Goal: Task Accomplishment & Management: Manage account settings

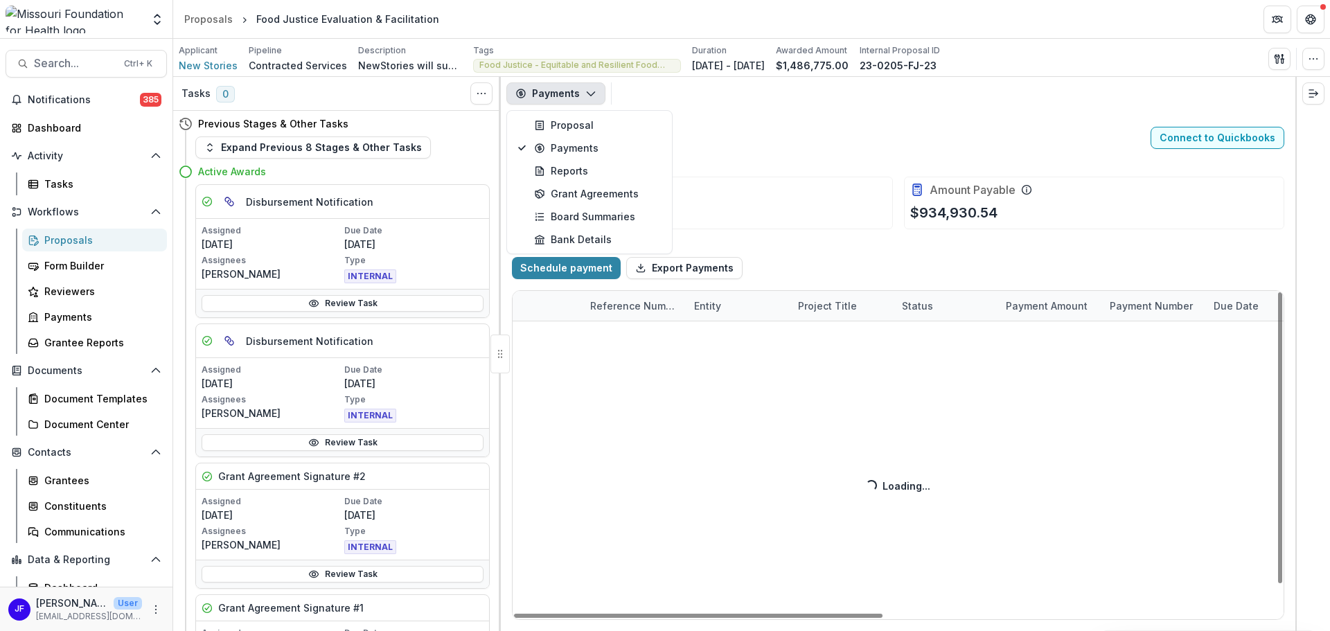
scroll to position [0, 214]
select select "****"
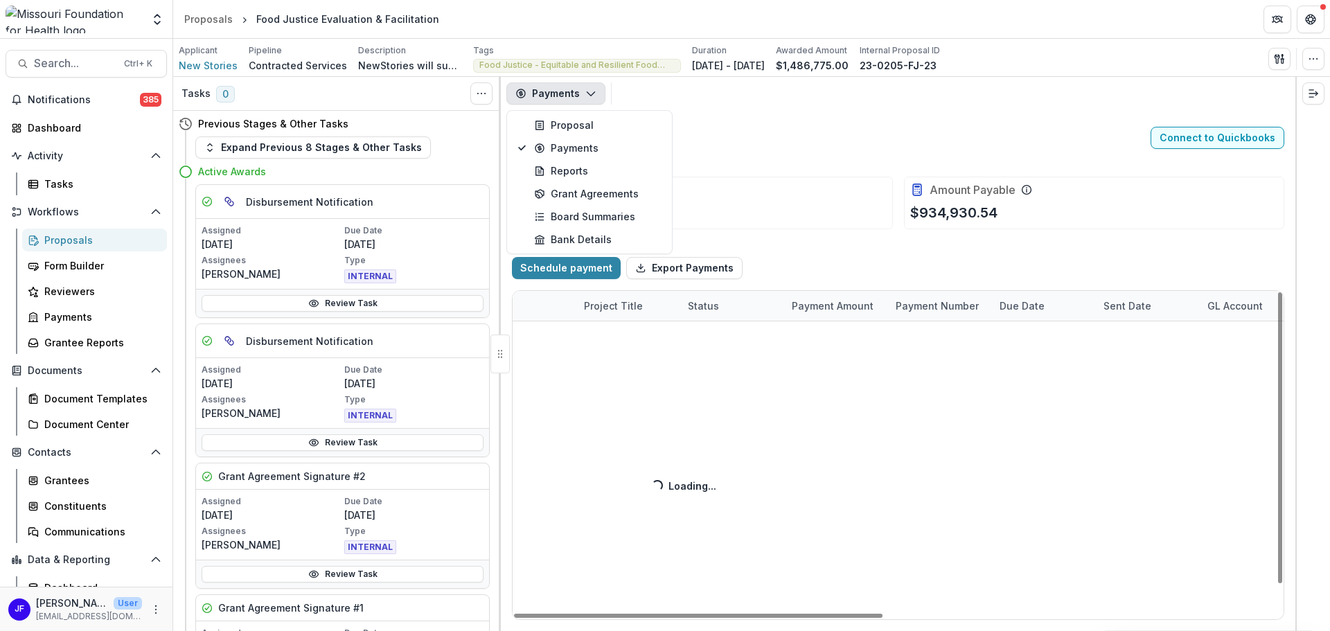
select select "****"
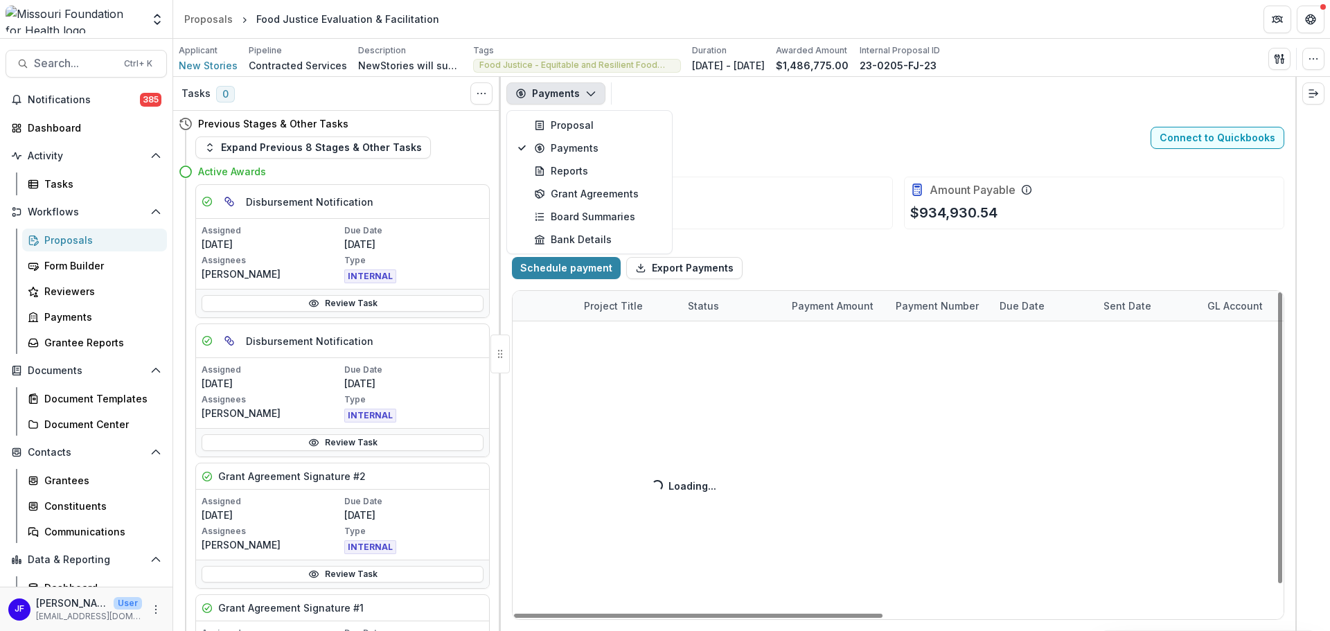
select select "****"
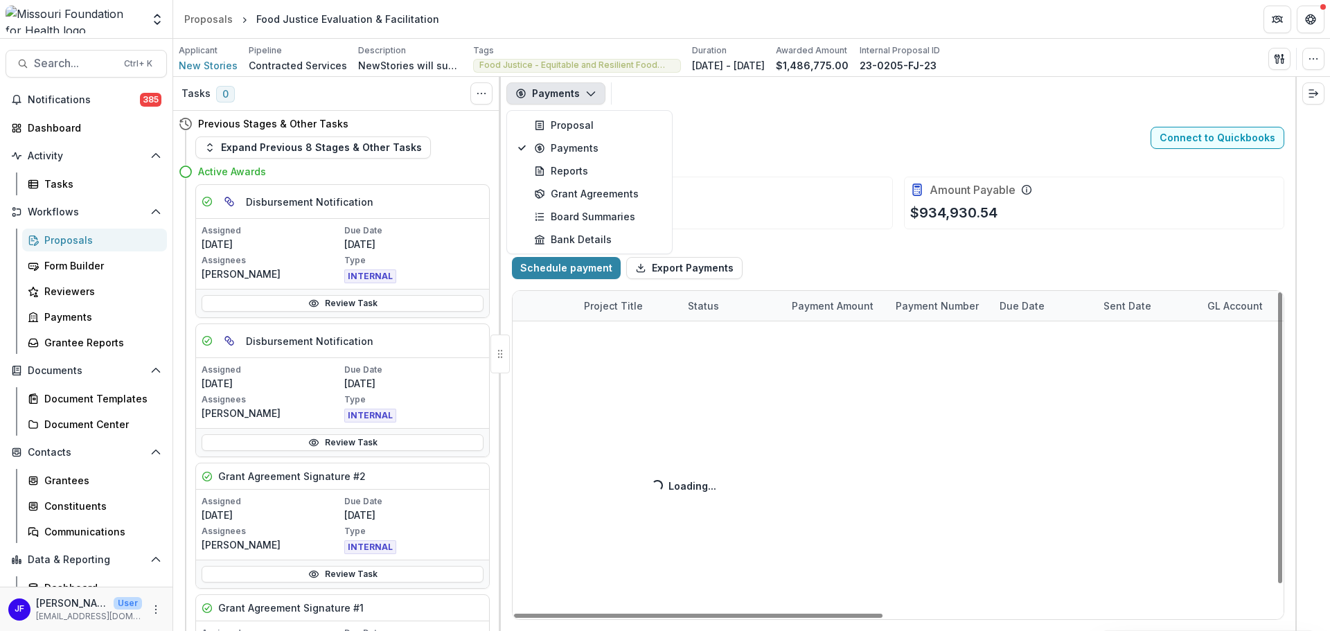
select select "****"
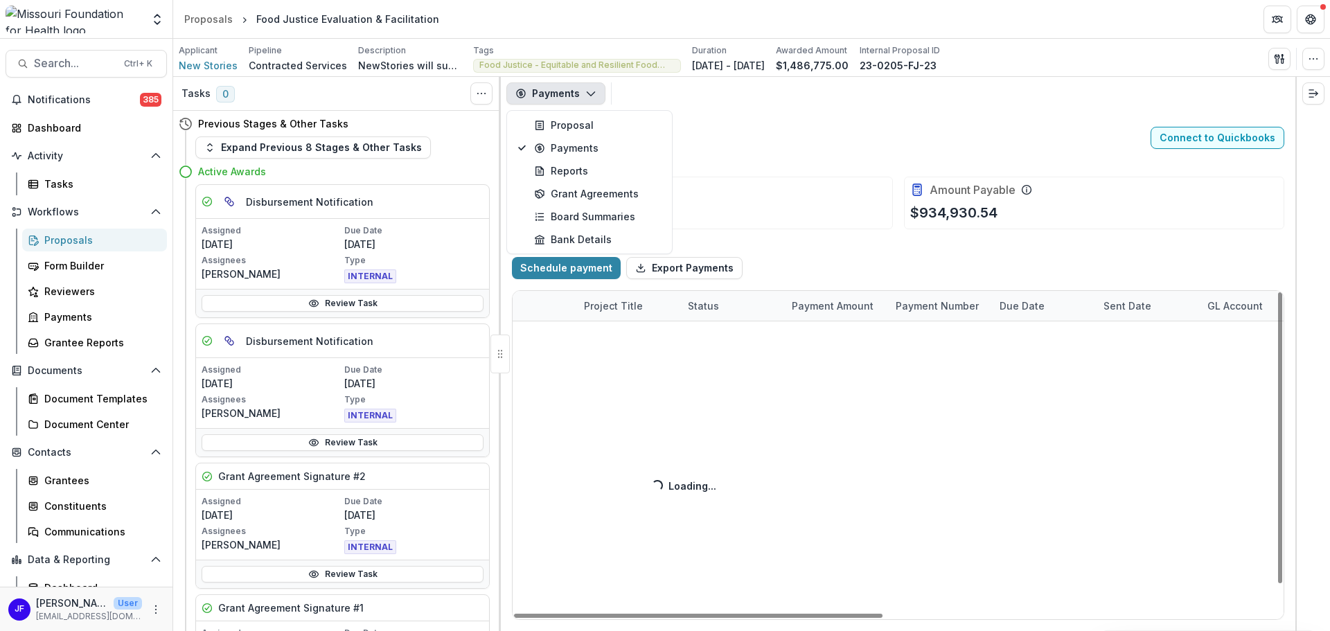
select select "****"
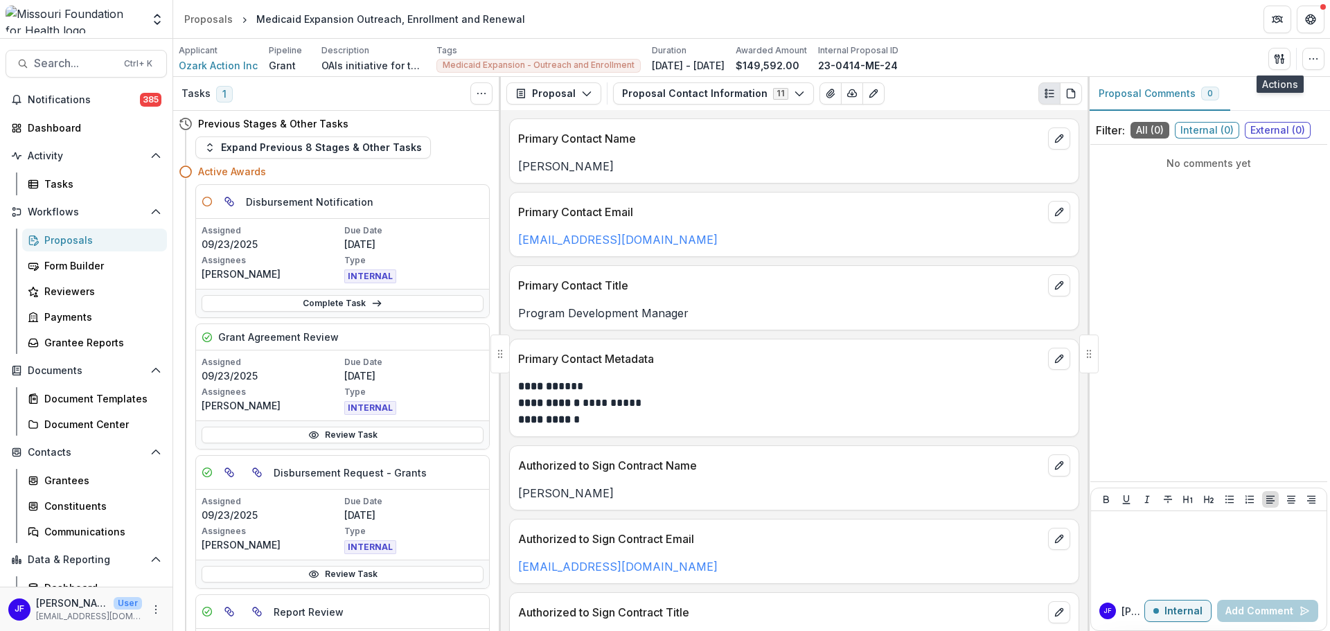
scroll to position [139, 0]
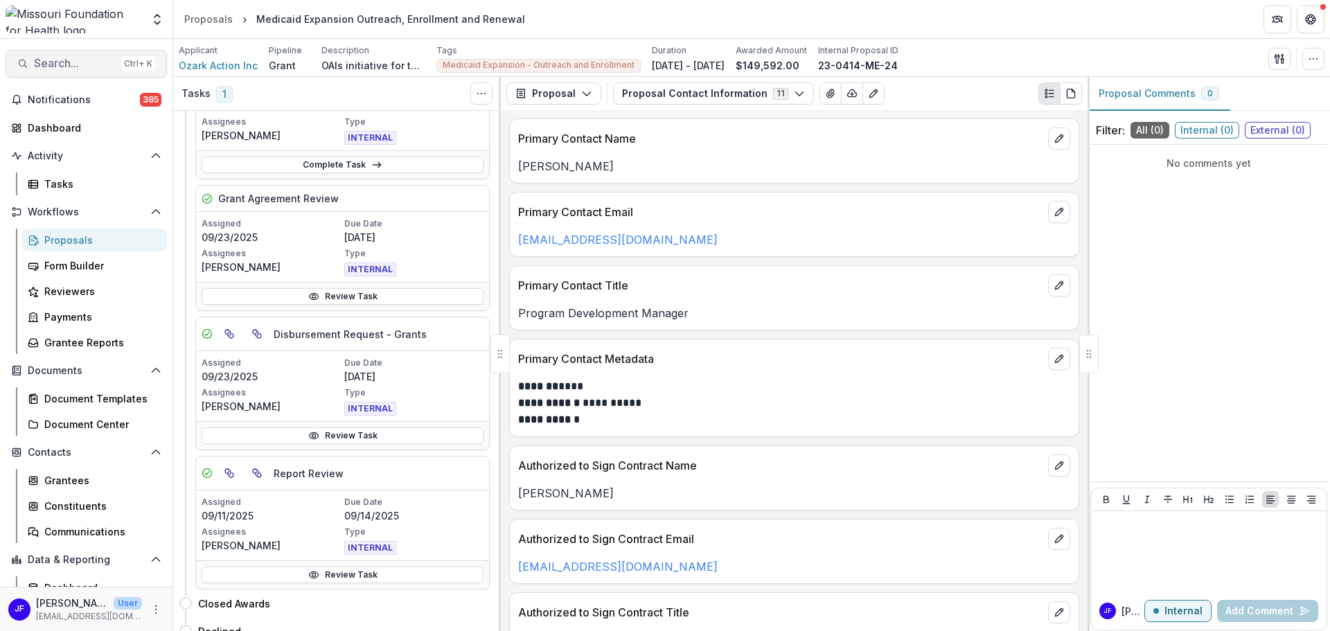
click at [104, 67] on span "Search..." at bounding box center [75, 63] width 82 height 13
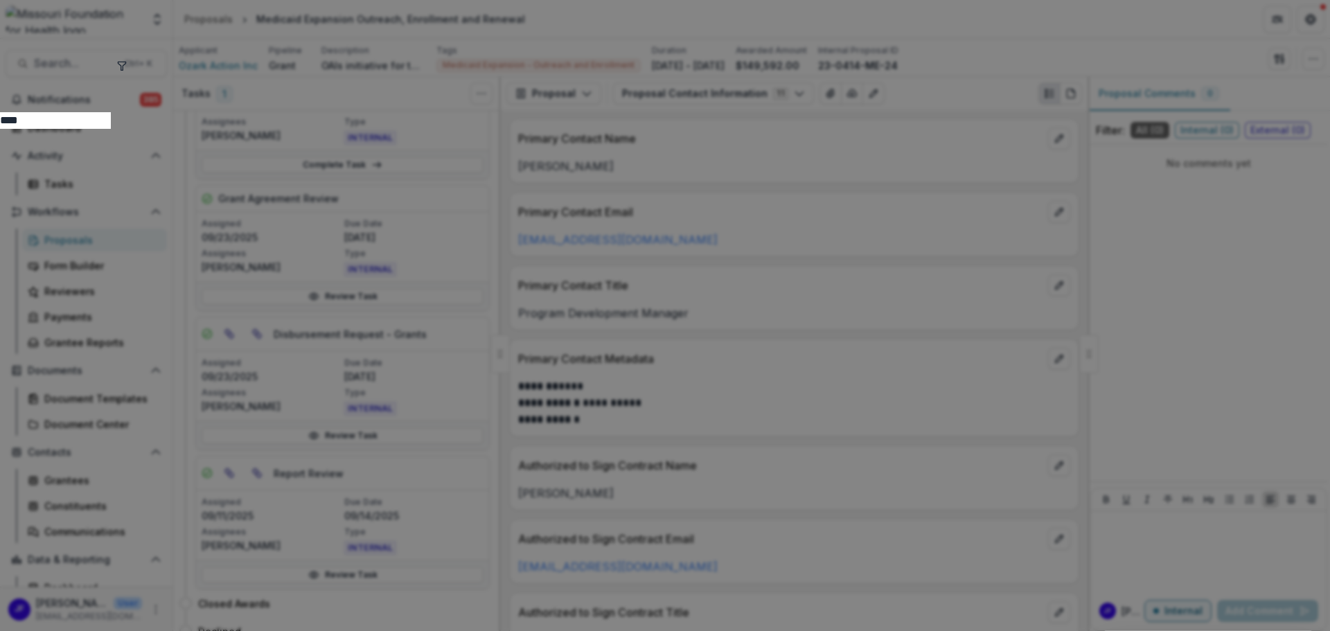
type input "****"
click at [127, 66] on button "toggle filters" at bounding box center [121, 64] width 11 height 17
click at [142, 129] on button "Submission" at bounding box center [109, 137] width 66 height 17
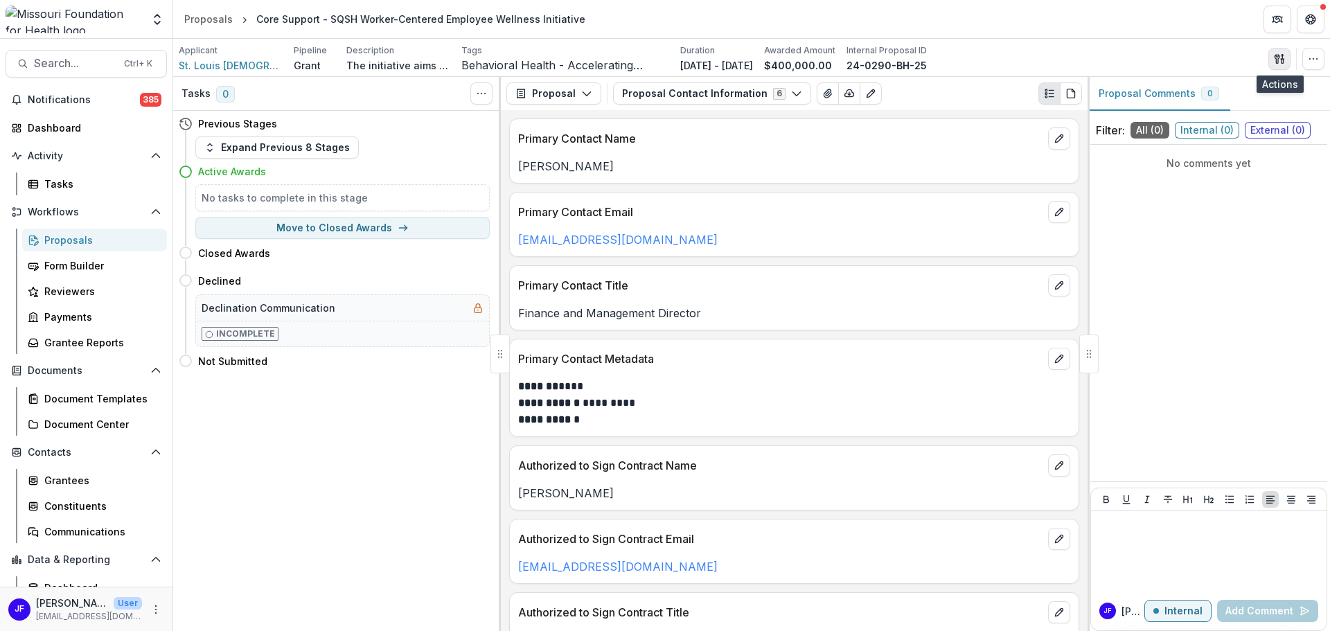
click at [1276, 60] on icon "button" at bounding box center [1279, 58] width 11 height 11
click at [1208, 115] on button "Proposal Files" at bounding box center [1213, 113] width 148 height 23
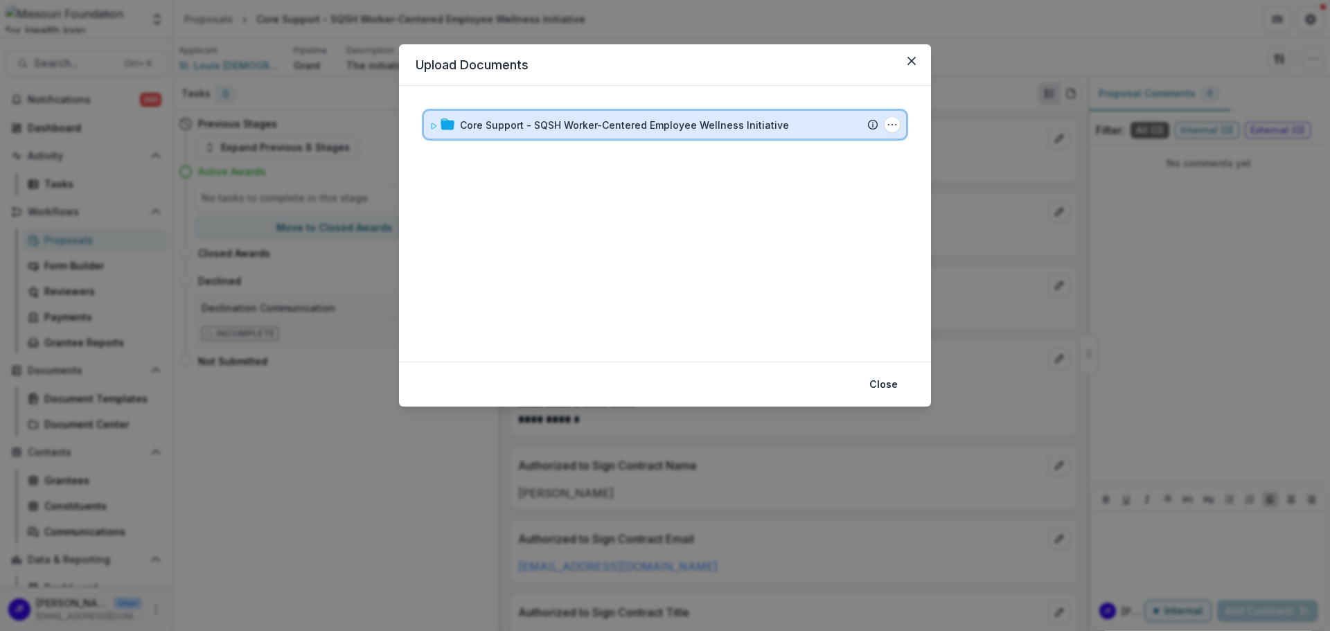
click at [431, 124] on icon at bounding box center [434, 126] width 8 height 8
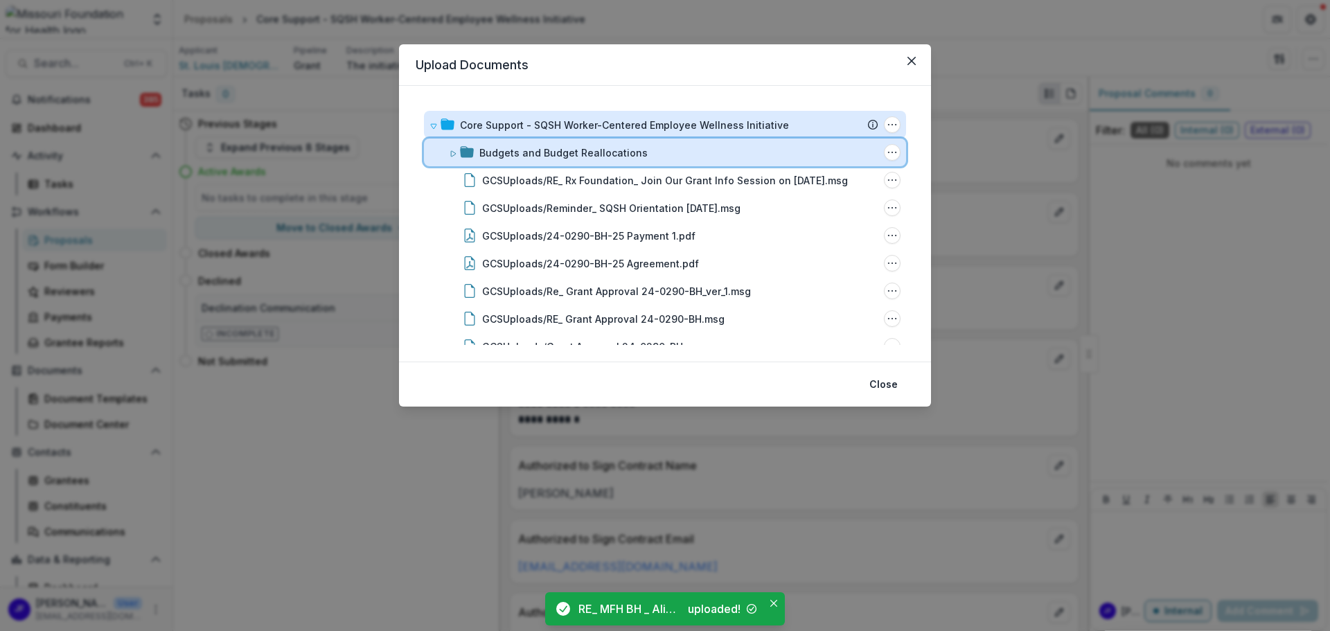
click at [452, 156] on icon at bounding box center [453, 154] width 8 height 8
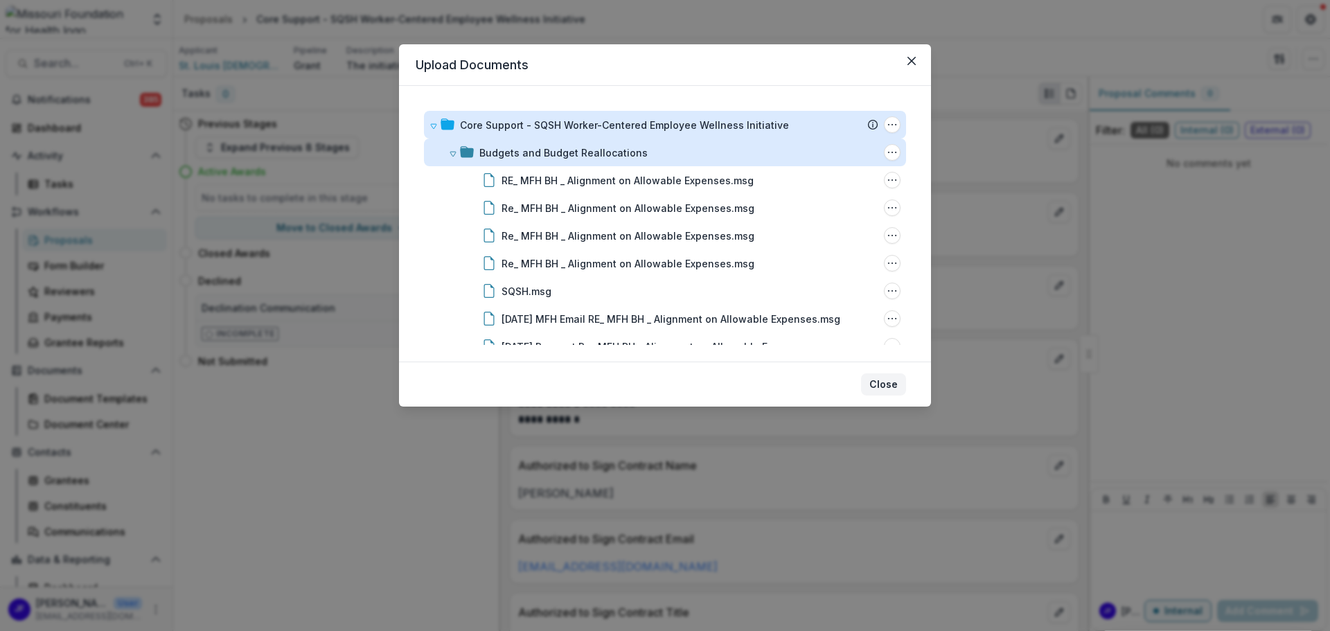
click at [876, 386] on button "Close" at bounding box center [883, 384] width 45 height 22
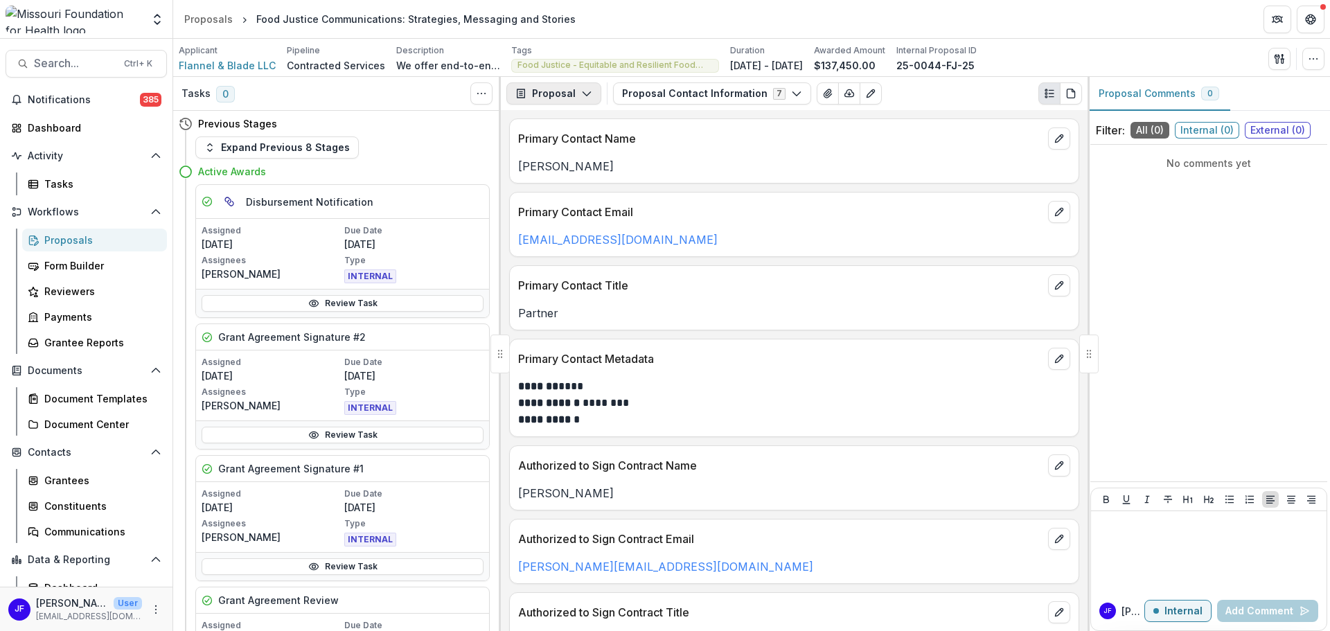
click at [569, 94] on button "Proposal" at bounding box center [553, 93] width 95 height 22
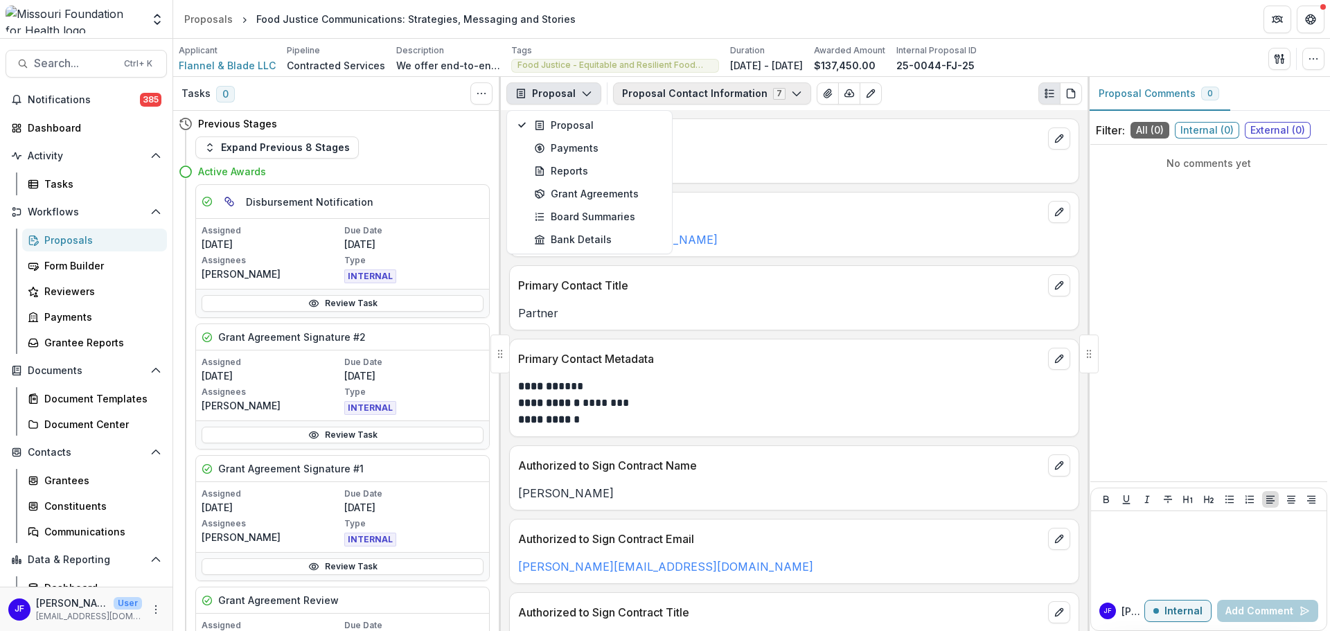
click at [643, 93] on button "Proposal Contact Information 7" at bounding box center [712, 93] width 198 height 22
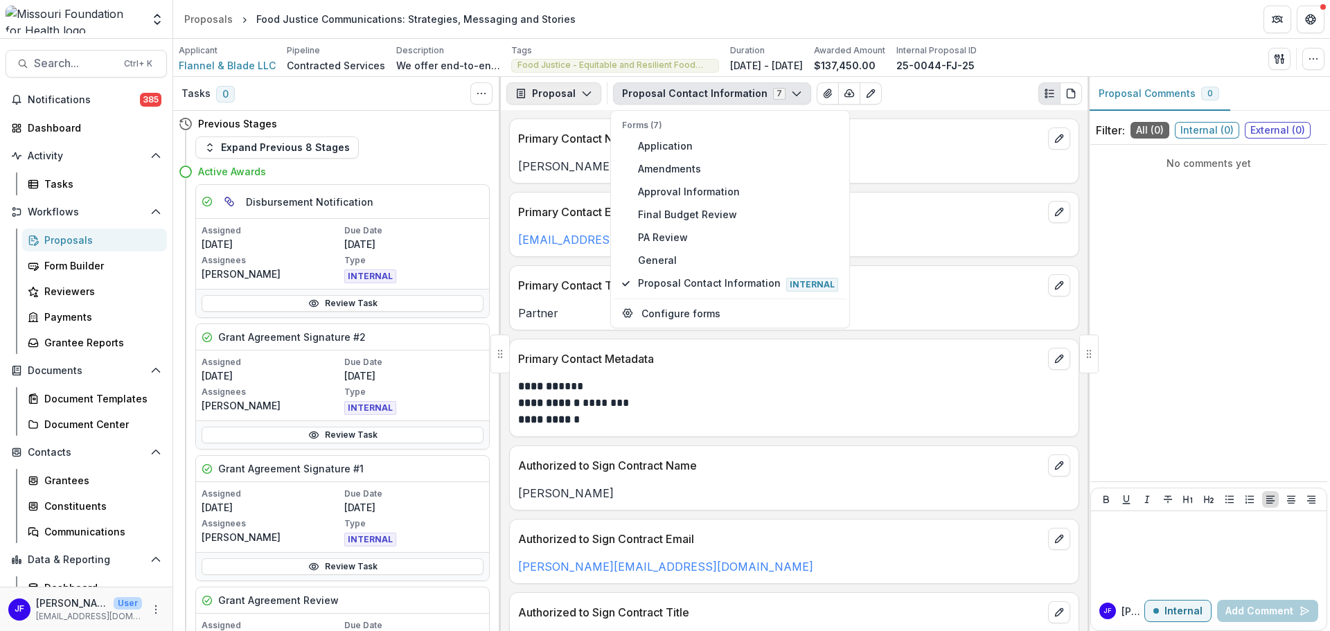
click at [555, 91] on button "Proposal" at bounding box center [553, 93] width 95 height 22
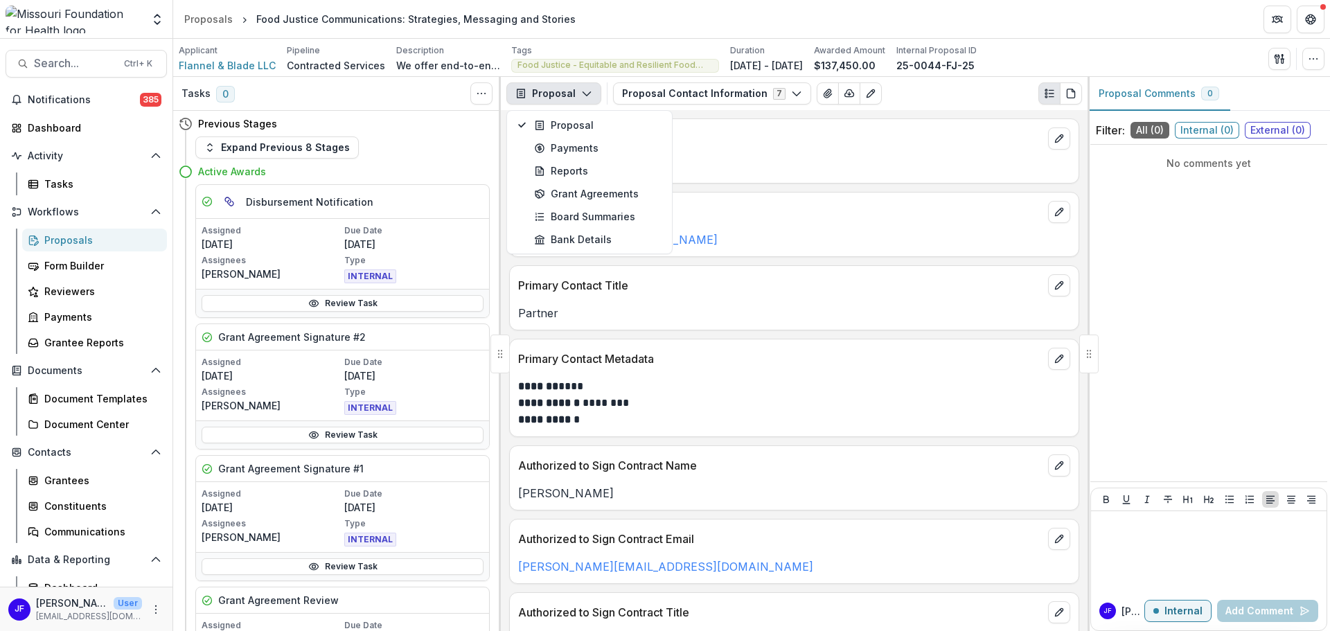
click at [941, 87] on div "Proposal Contact Information 7 Forms (7) Application Amendments Approval Inform…" at bounding box center [847, 93] width 469 height 22
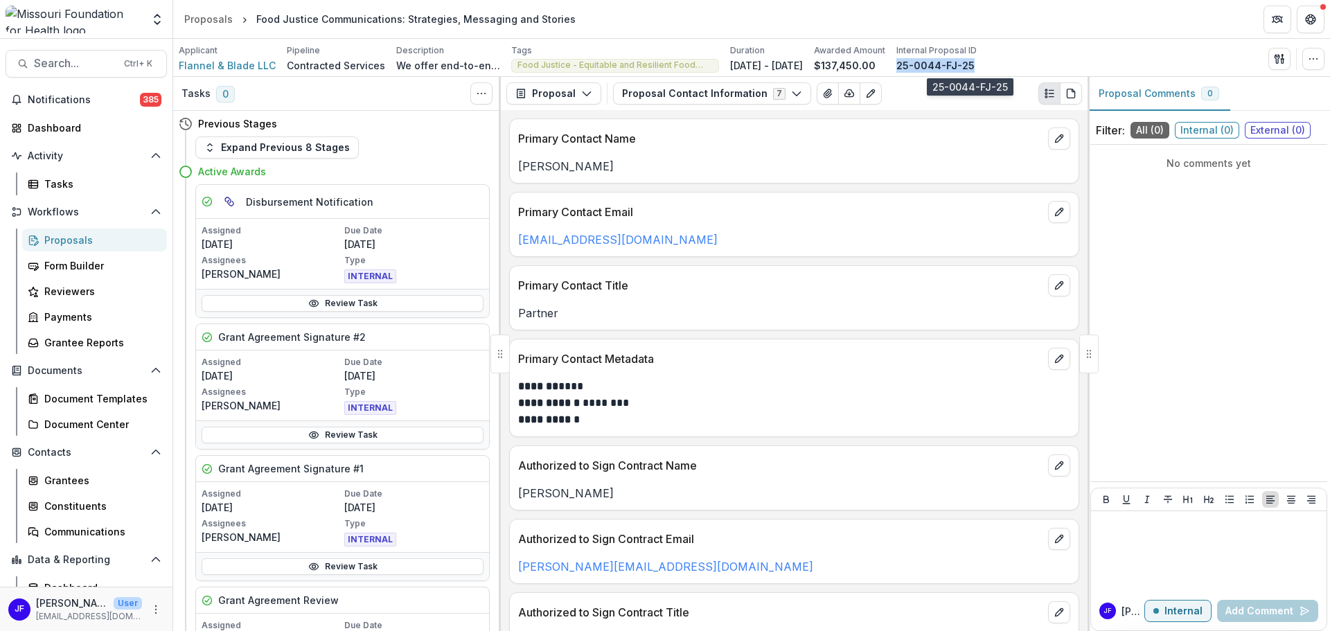
drag, startPoint x: 1004, startPoint y: 60, endPoint x: 934, endPoint y: 64, distance: 70.1
click at [934, 64] on p "25-0044-FJ-25" at bounding box center [936, 65] width 78 height 15
copy p "25-0044-FJ-25"
click at [1275, 60] on icon "button" at bounding box center [1279, 58] width 11 height 11
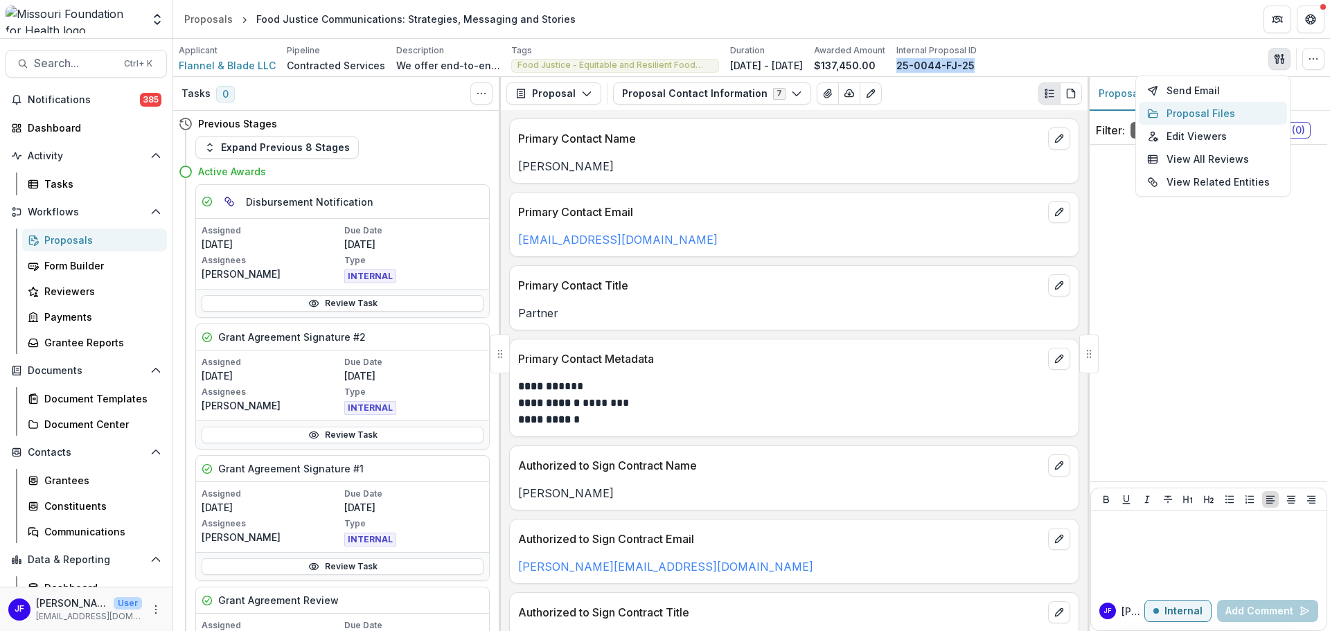
click at [1167, 115] on button "Proposal Files" at bounding box center [1213, 113] width 148 height 23
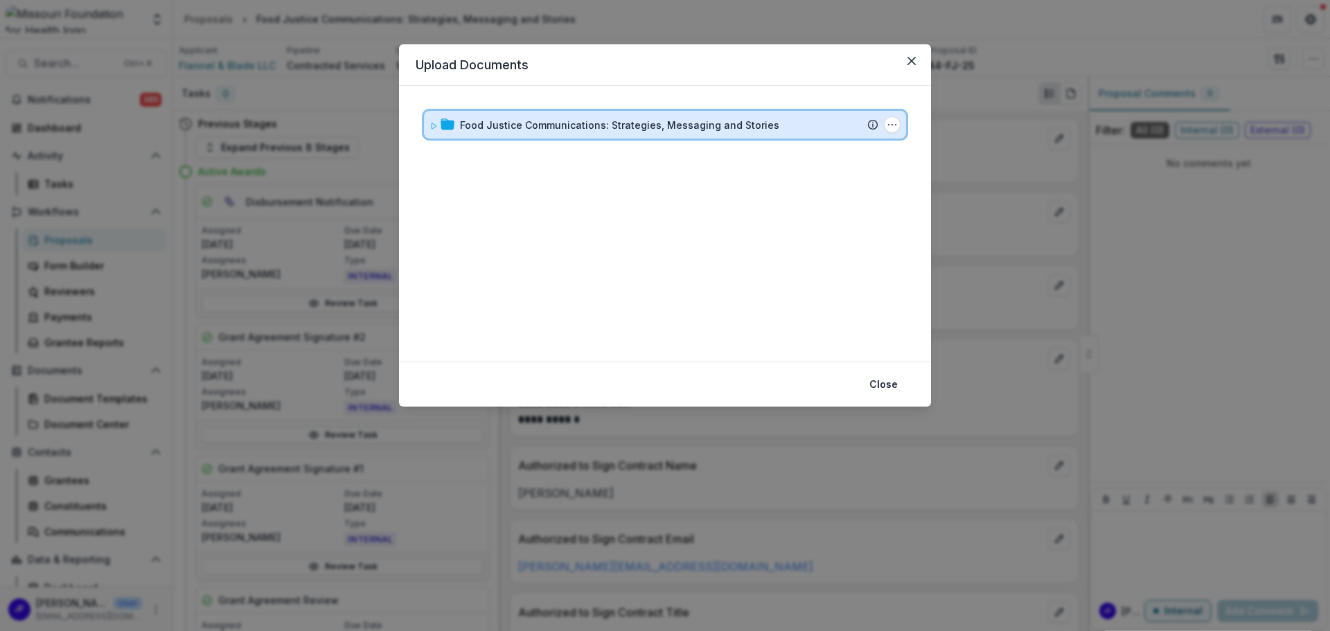
click at [429, 125] on div "Food Justice Communications: Strategies, Messaging and Stories Submission Temel…" at bounding box center [665, 125] width 482 height 28
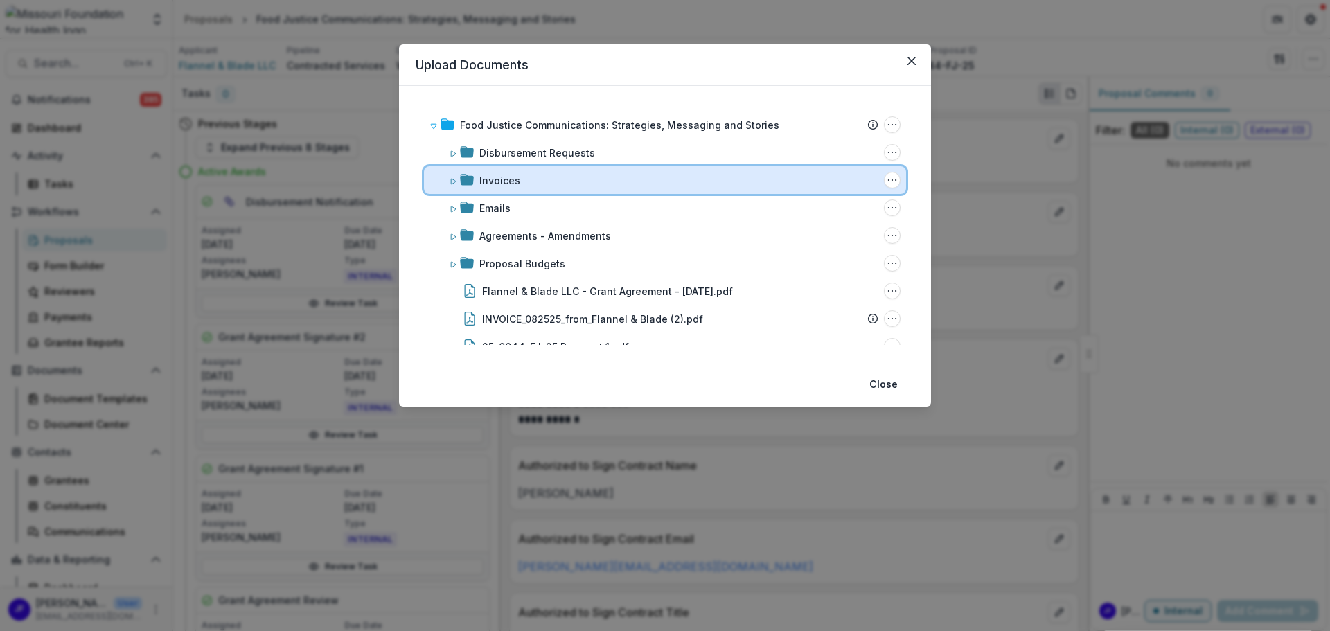
click at [448, 177] on div "Invoices Folder Options Rename Add Subfolder Delete" at bounding box center [665, 180] width 482 height 28
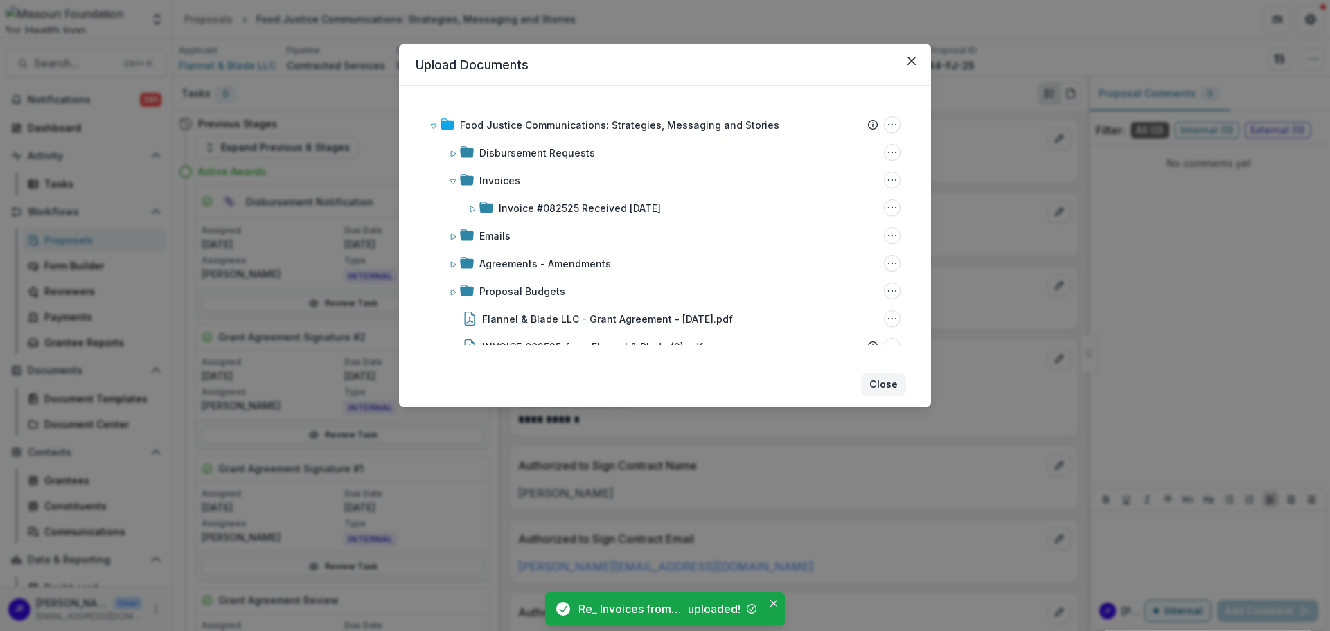
click at [889, 382] on button "Close" at bounding box center [883, 384] width 45 height 22
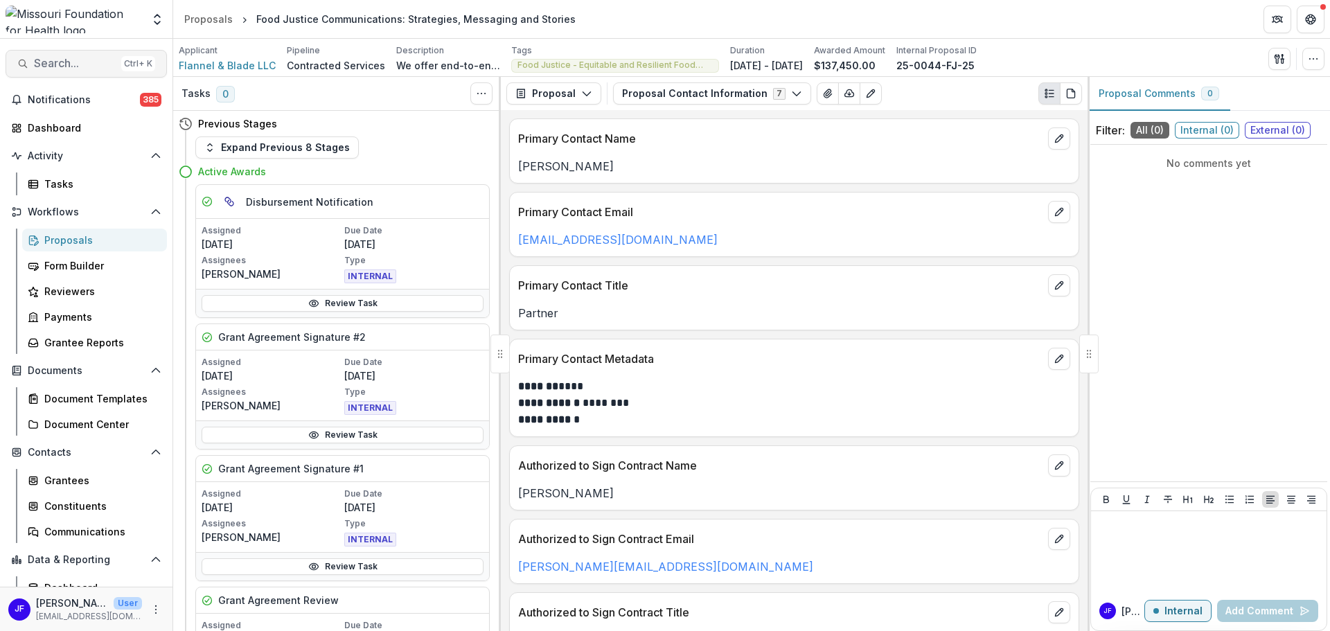
click at [54, 73] on button "Search... Ctrl + K" at bounding box center [86, 64] width 161 height 28
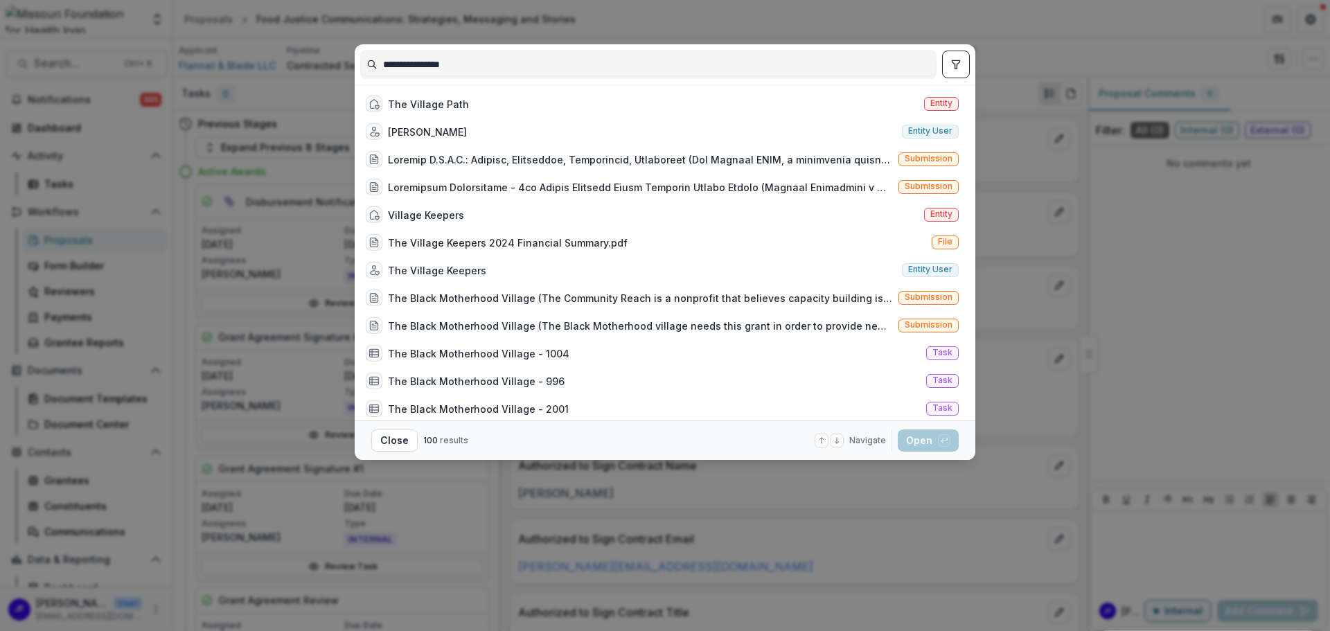
type input "**********"
click at [956, 70] on button "toggle filters" at bounding box center [956, 65] width 28 height 28
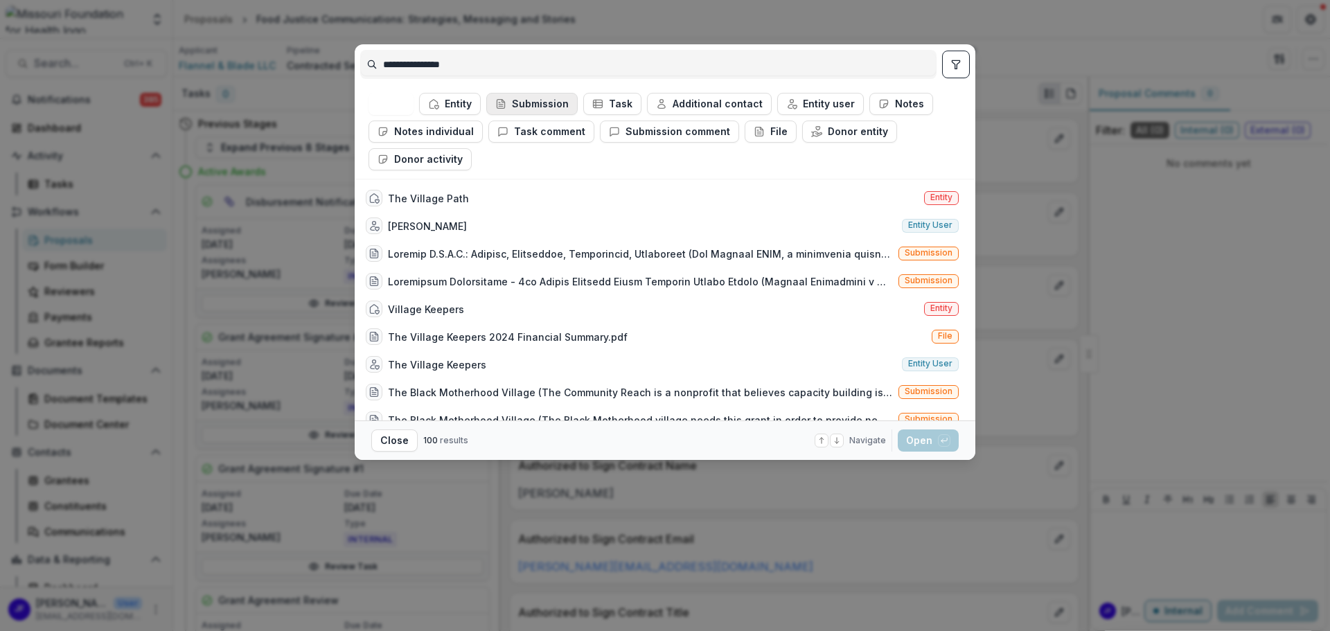
click at [513, 98] on button "Submission" at bounding box center [531, 104] width 91 height 22
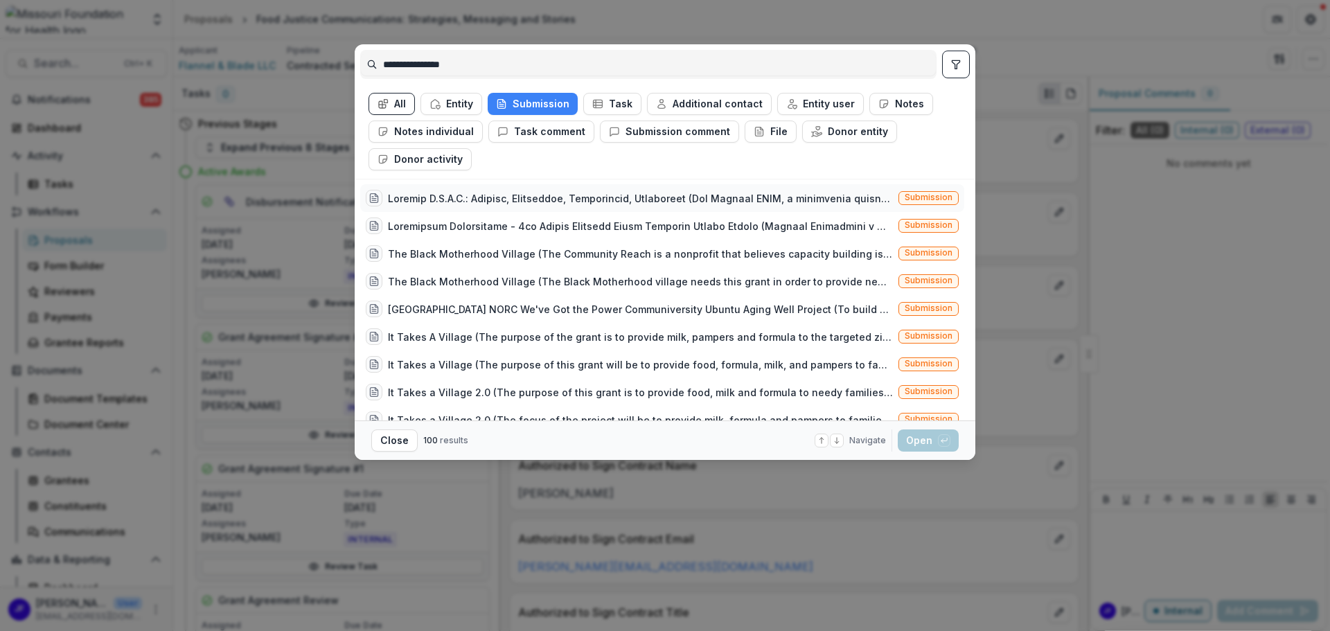
click at [475, 194] on div at bounding box center [640, 198] width 505 height 15
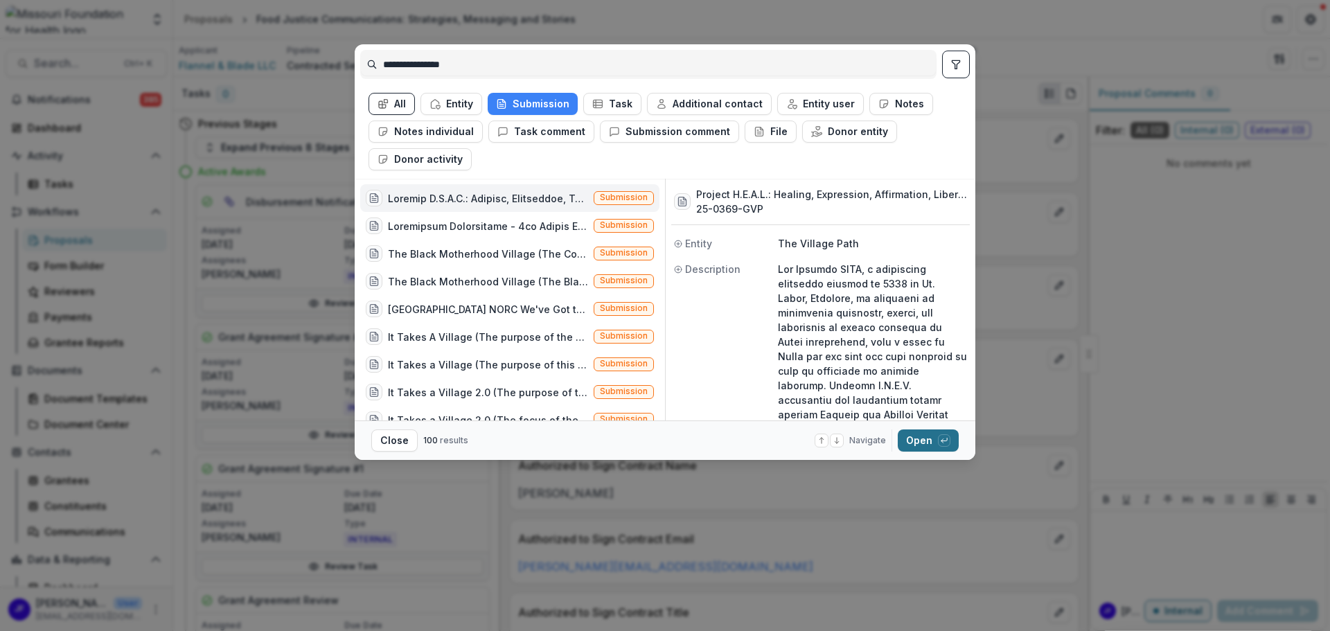
click at [913, 430] on button "Open with enter key" at bounding box center [928, 441] width 61 height 22
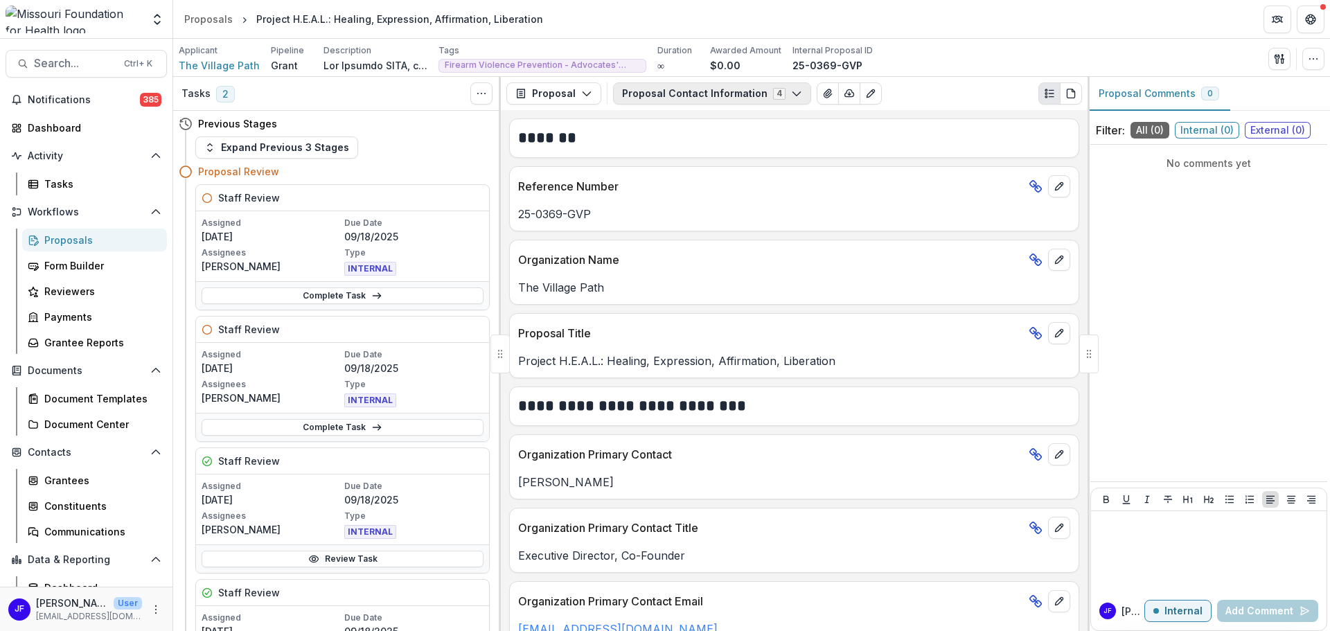
click at [725, 93] on button "Proposal Contact Information 4" at bounding box center [712, 93] width 198 height 22
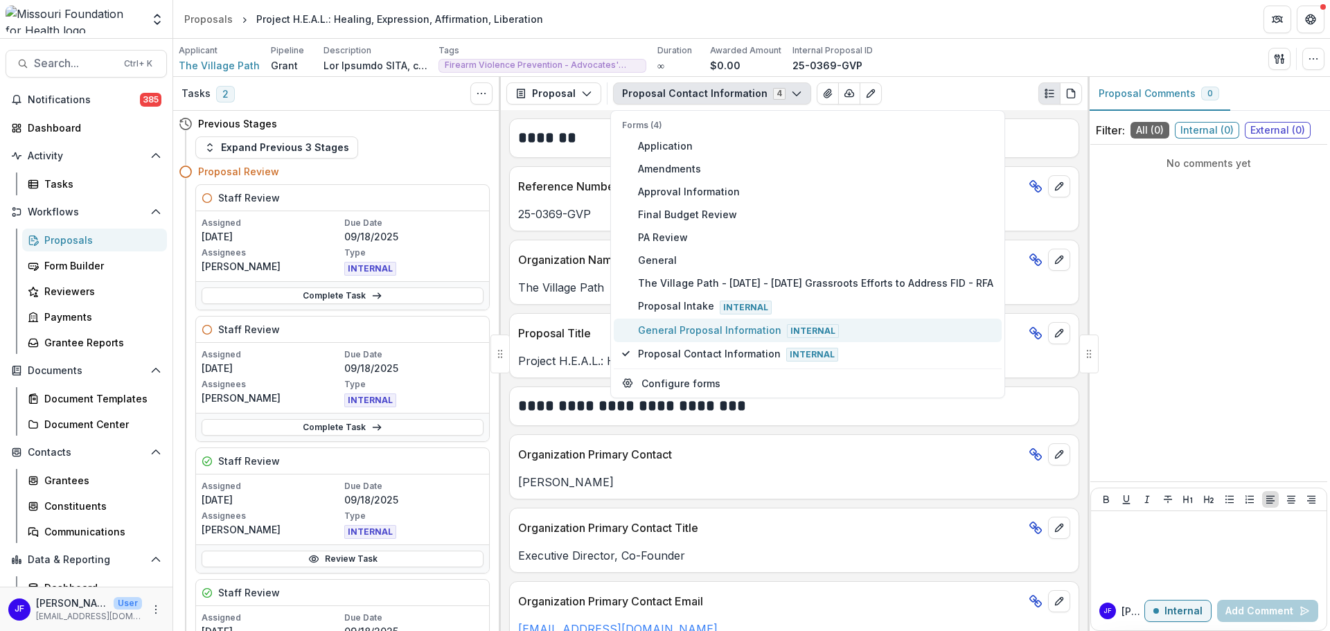
click at [683, 327] on span "General Proposal Information Internal" at bounding box center [815, 330] width 355 height 15
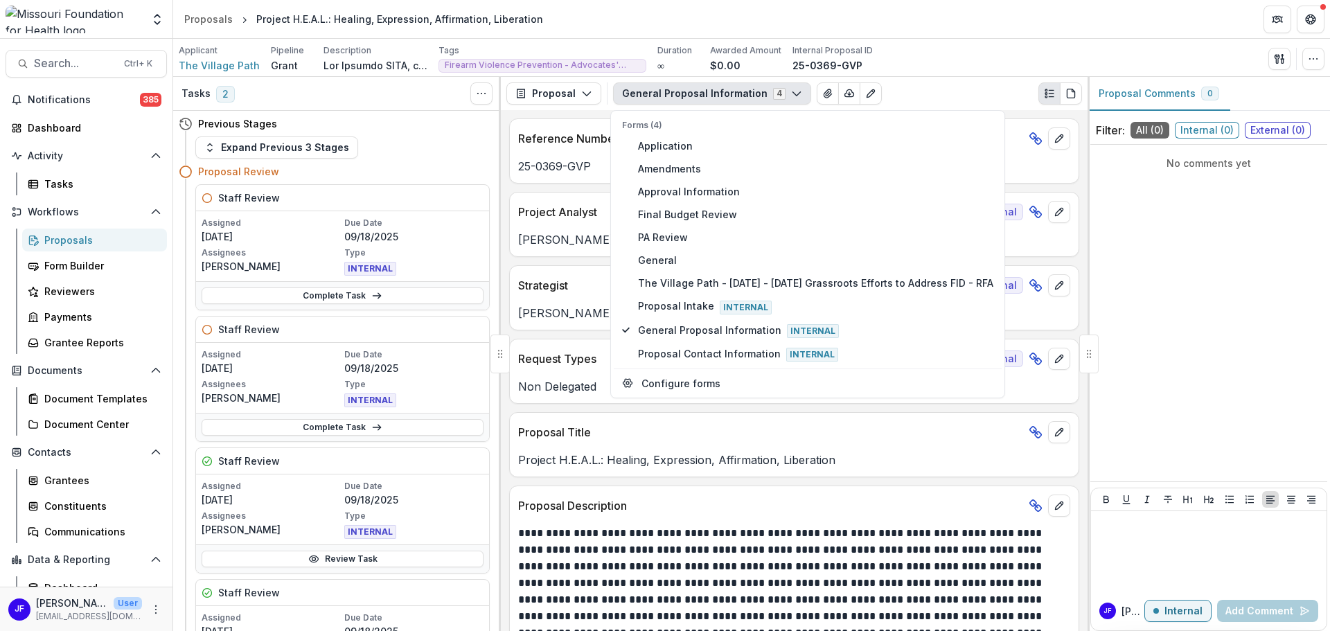
click at [1167, 399] on div "No comments yet" at bounding box center [1209, 313] width 237 height 326
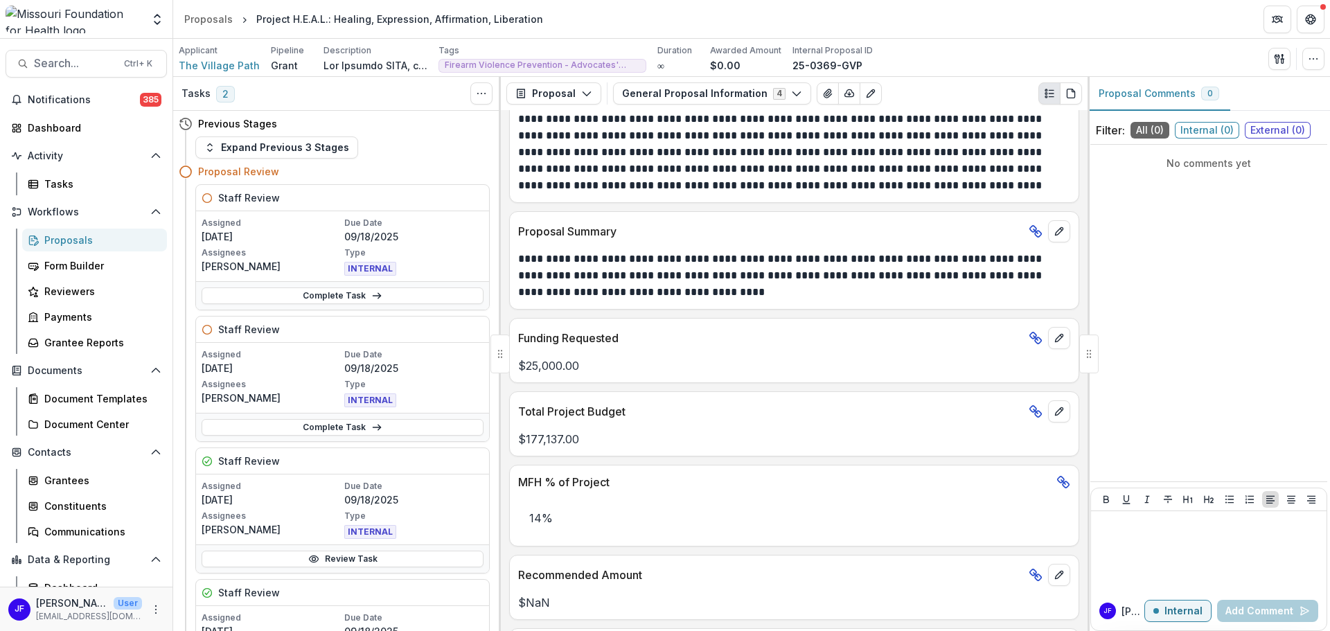
scroll to position [762, 0]
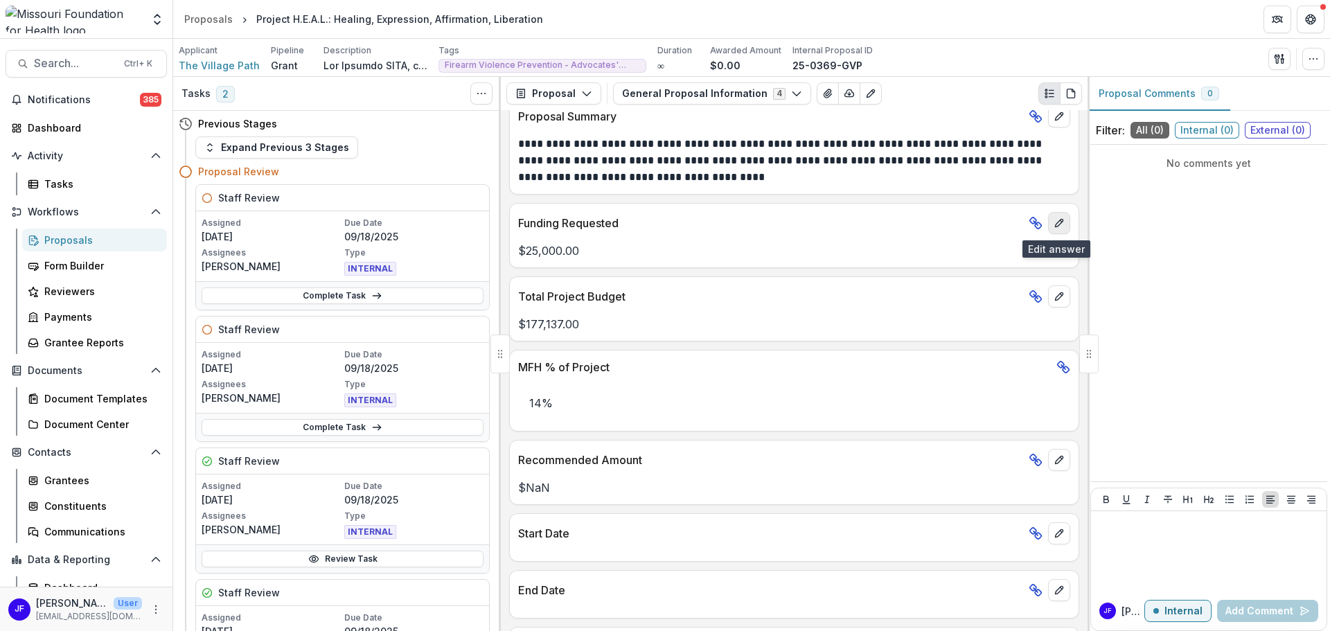
click at [1055, 224] on icon "edit" at bounding box center [1059, 223] width 11 height 11
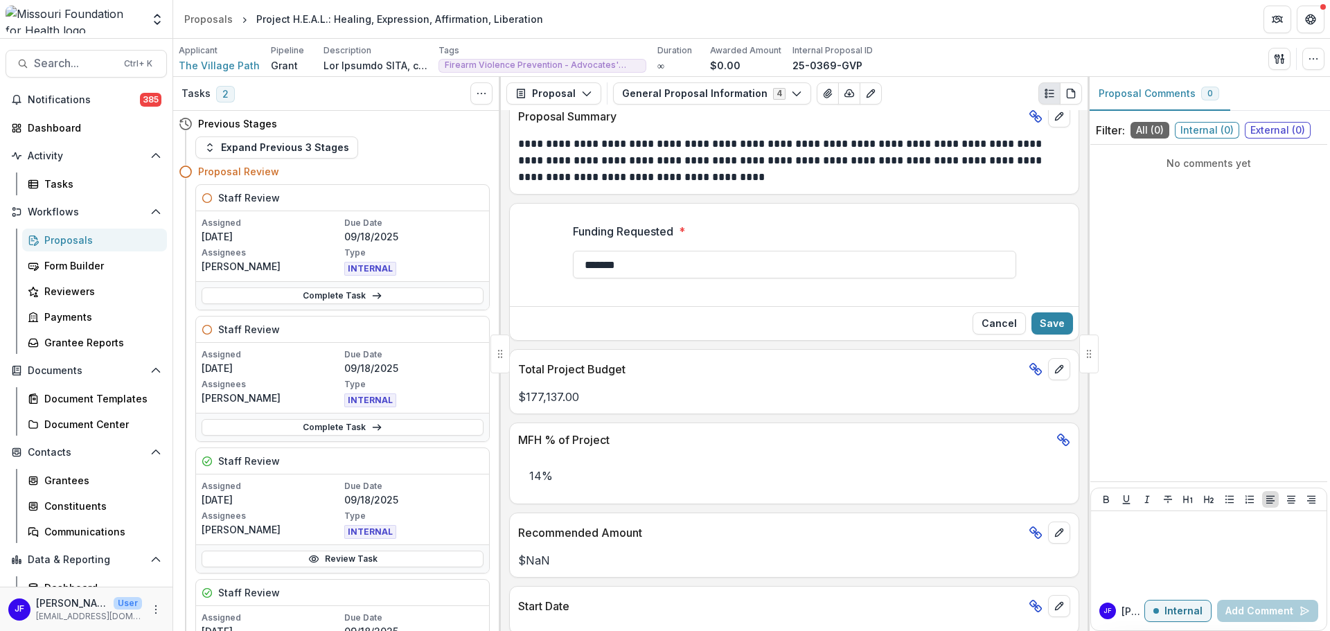
click at [493, 260] on div "Tasks 2 Show Cancelled Tasks Previous Stages Expand Previous 3 Stages Proposal …" at bounding box center [751, 354] width 1157 height 554
type input "*******"
click at [1052, 320] on button "Save" at bounding box center [1053, 323] width 42 height 22
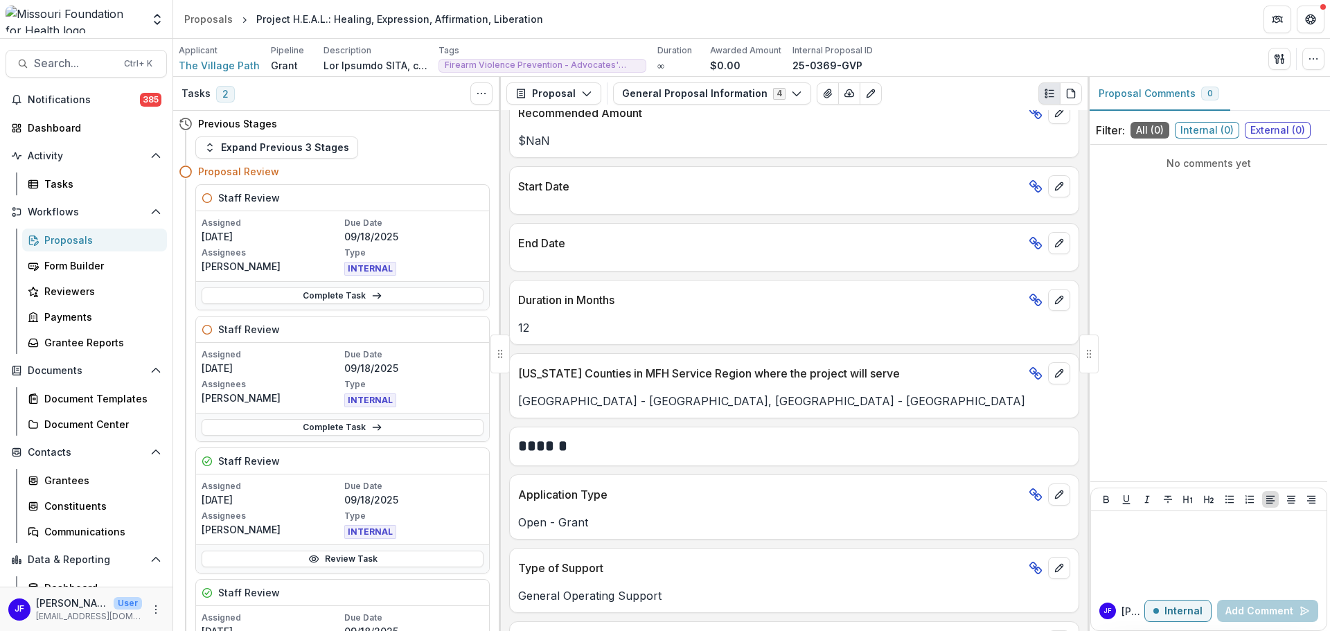
scroll to position [1109, 0]
click at [865, 94] on icon "Edit as form" at bounding box center [870, 93] width 11 height 11
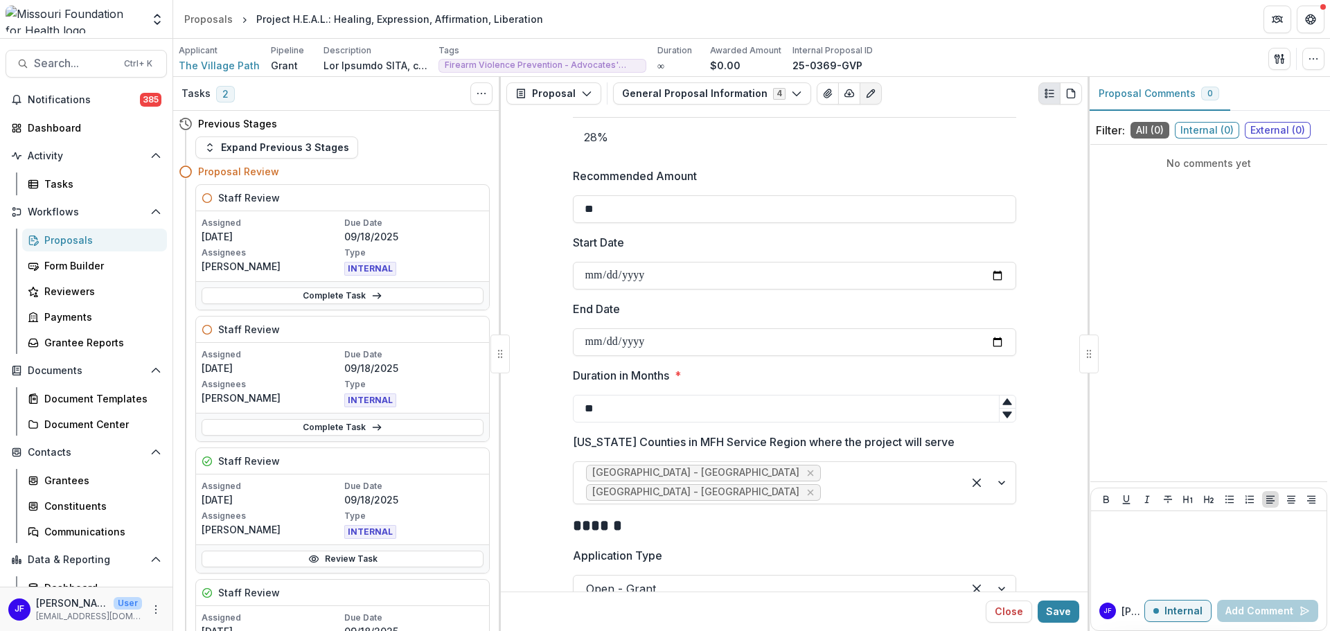
scroll to position [1247, 0]
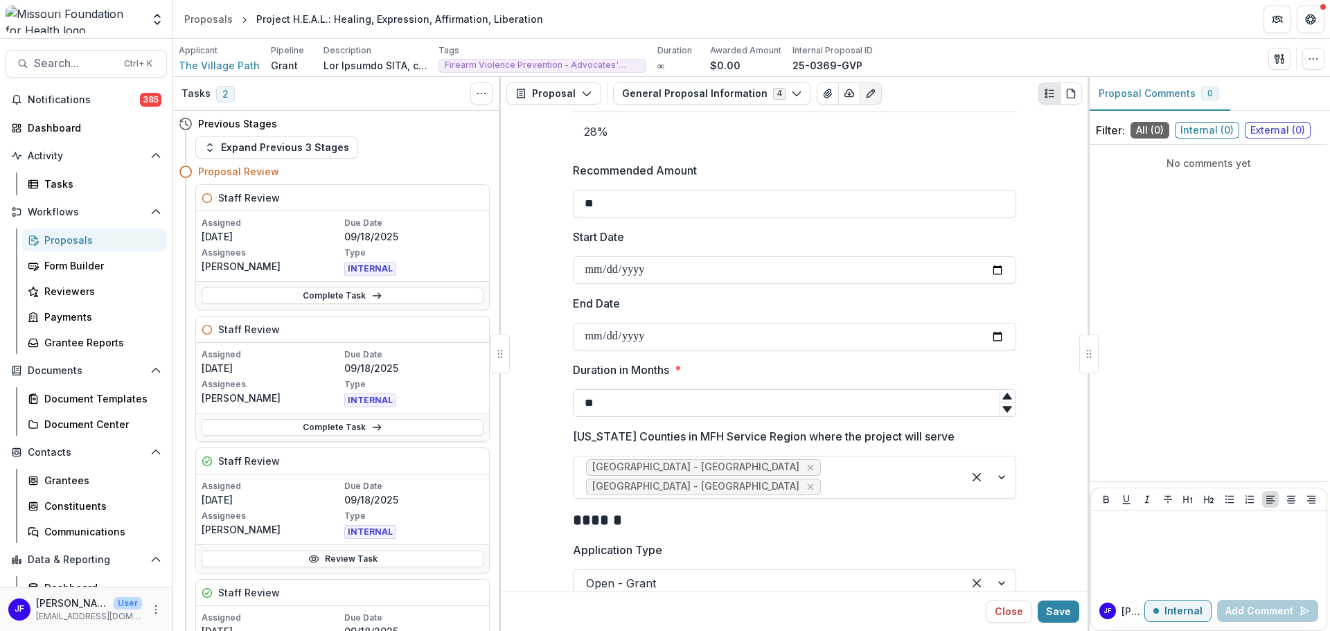
click at [746, 410] on input "**" at bounding box center [794, 403] width 443 height 28
click at [746, 408] on input "**" at bounding box center [794, 403] width 443 height 28
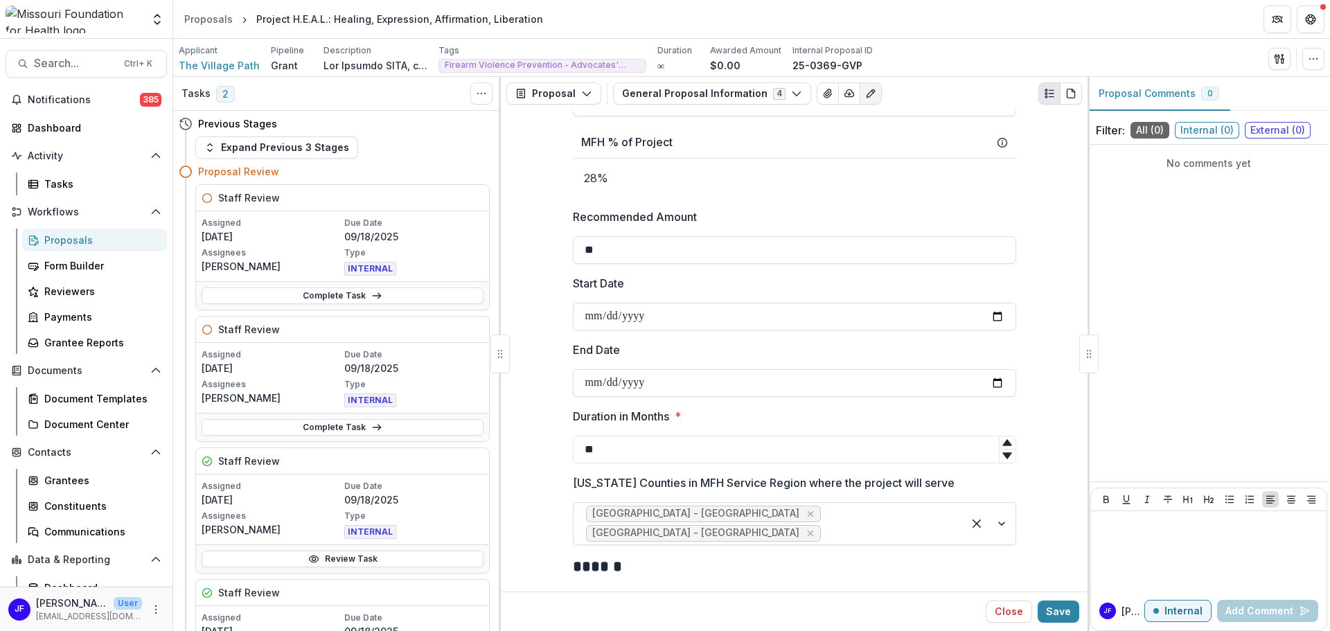
scroll to position [1109, 0]
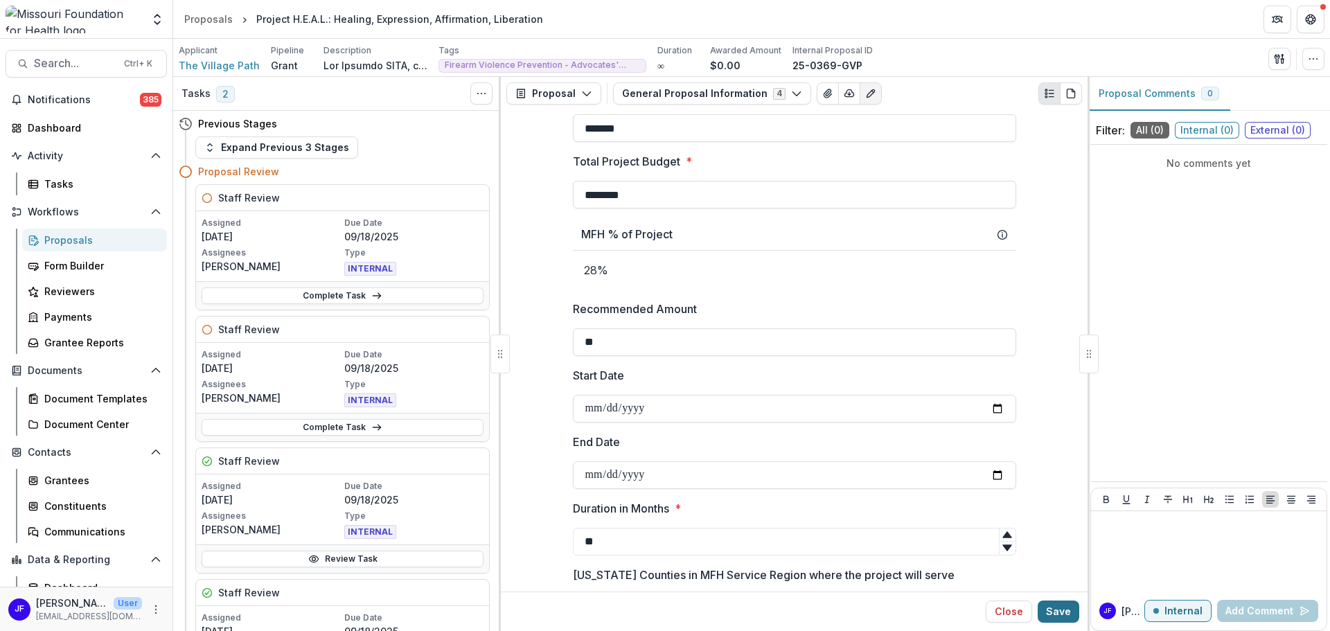
type input "**"
click at [1066, 612] on button "Save" at bounding box center [1059, 612] width 42 height 22
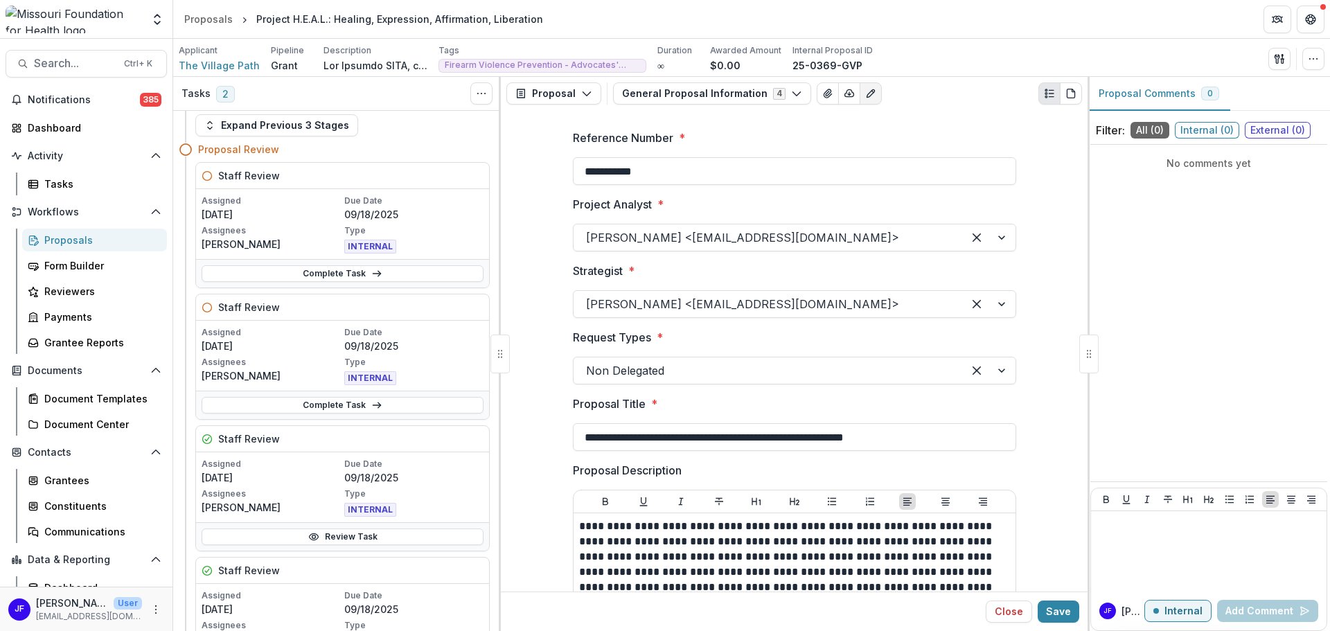
scroll to position [0, 0]
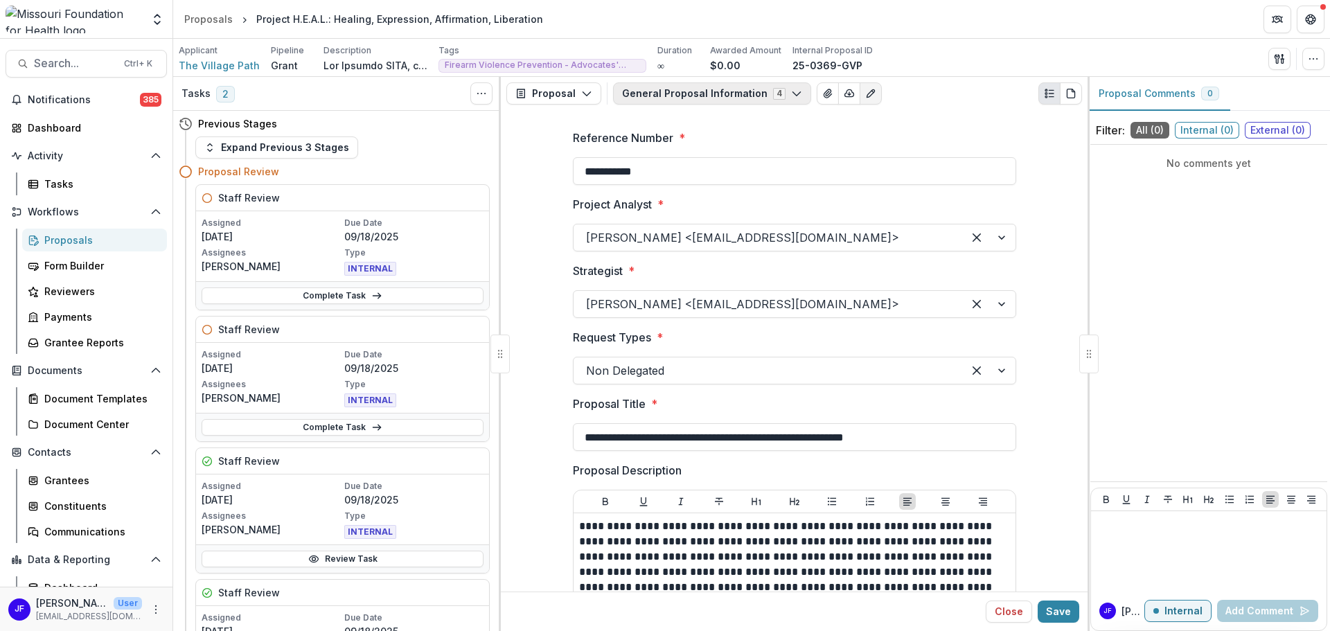
click at [694, 89] on button "General Proposal Information 4" at bounding box center [712, 93] width 198 height 22
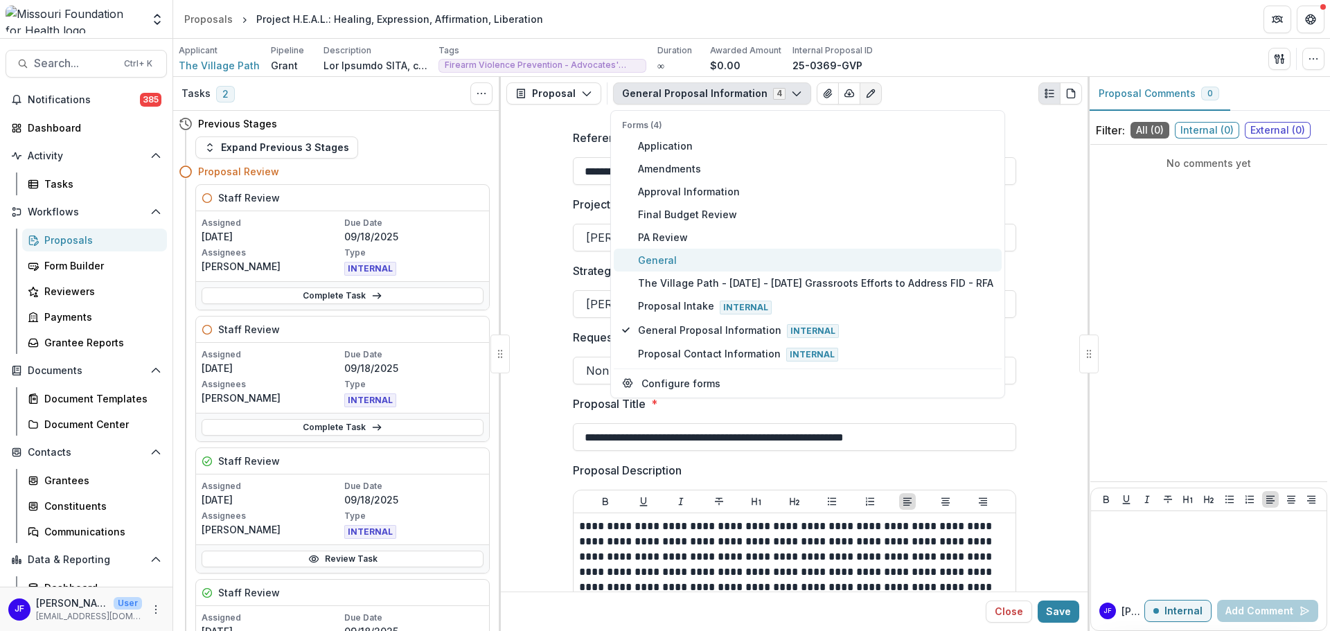
click at [655, 253] on span "General" at bounding box center [815, 260] width 355 height 15
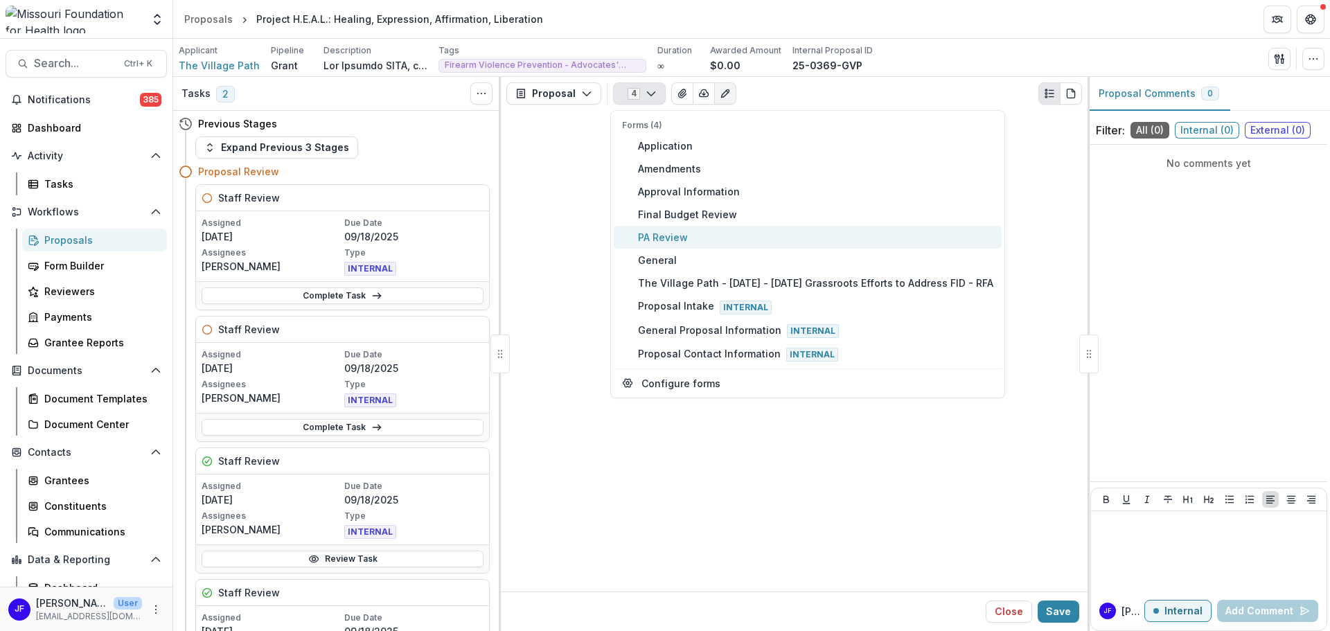
click at [667, 235] on span "PA Review" at bounding box center [815, 237] width 355 height 15
click at [1063, 187] on div at bounding box center [794, 351] width 587 height 482
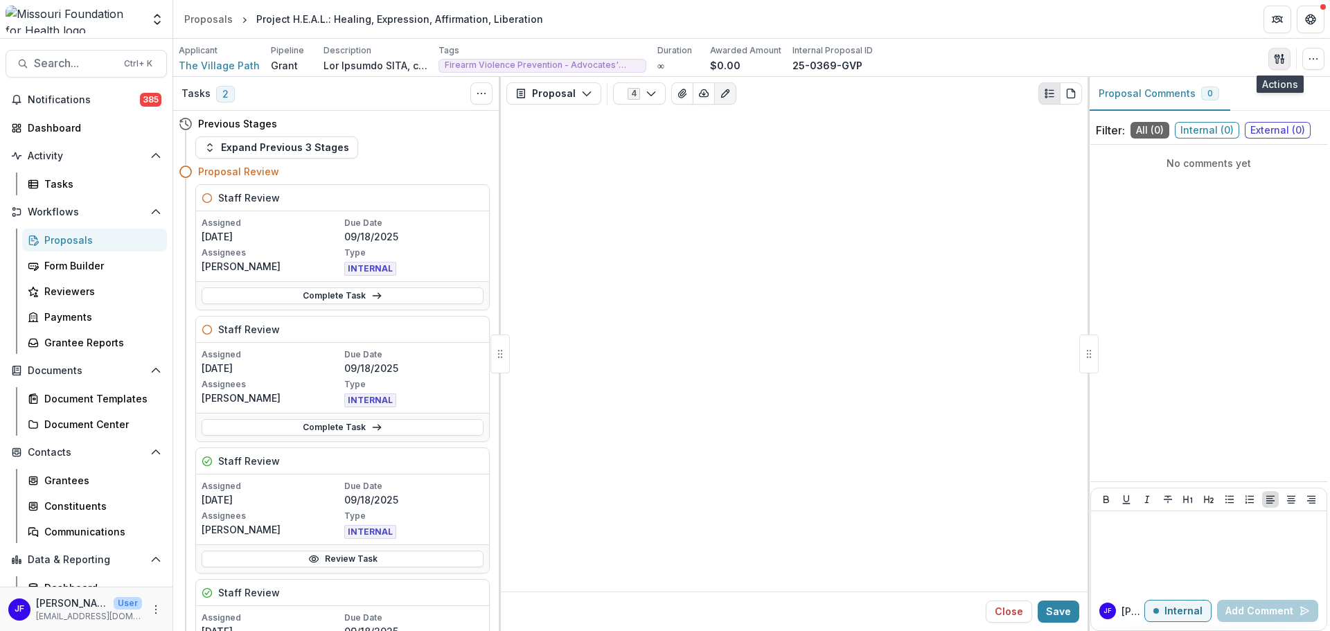
click at [1284, 54] on icon "button" at bounding box center [1279, 58] width 11 height 11
click at [1170, 117] on button "Proposal Files" at bounding box center [1213, 113] width 148 height 23
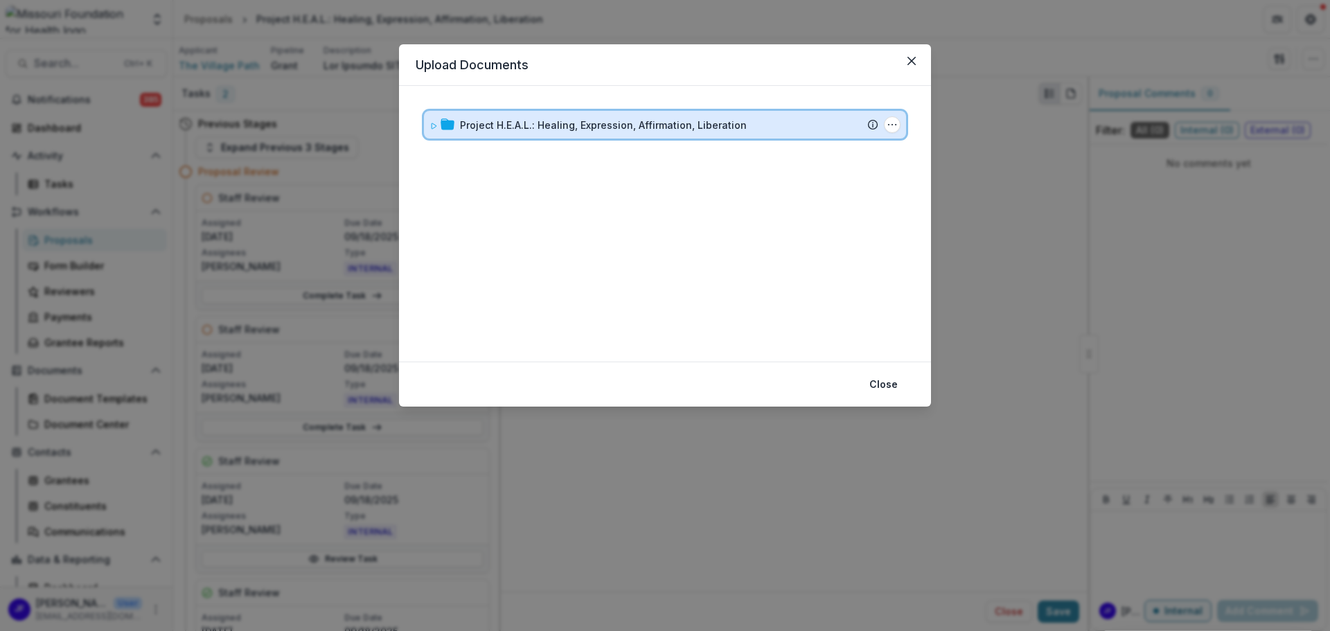
click at [432, 124] on icon at bounding box center [434, 126] width 5 height 6
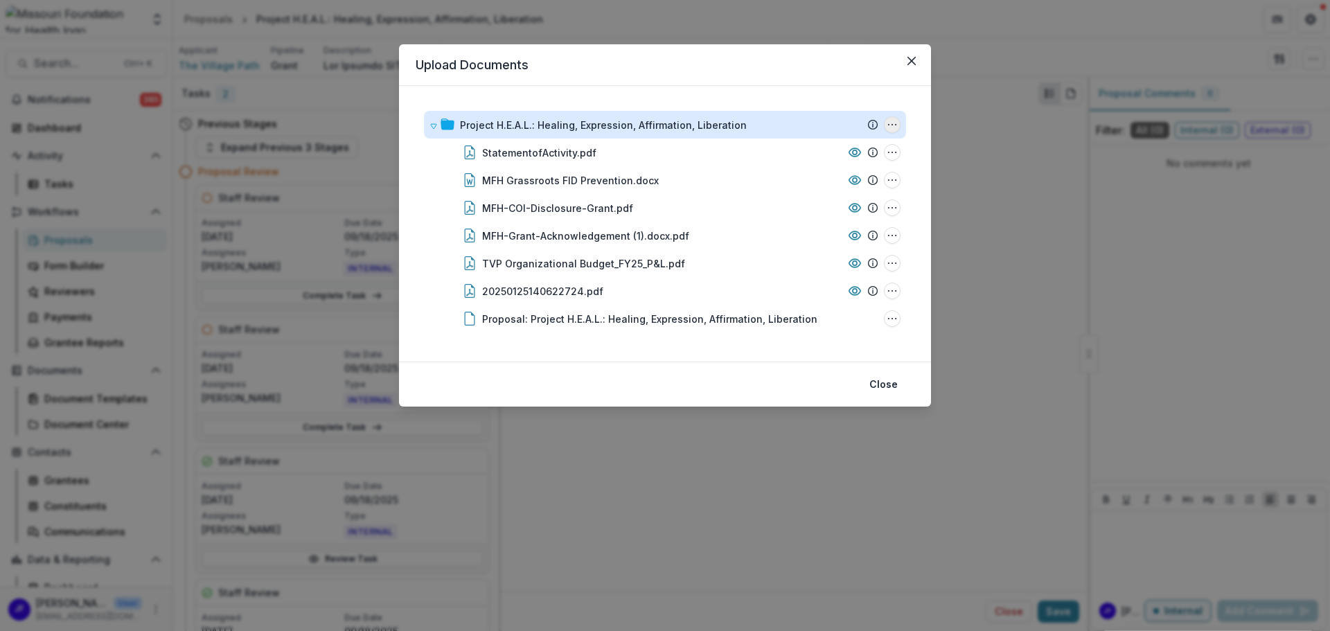
click at [891, 124] on icon "Project H.E.A.L.: Healing, Expression, Affirmation, Liberation Options" at bounding box center [892, 124] width 11 height 11
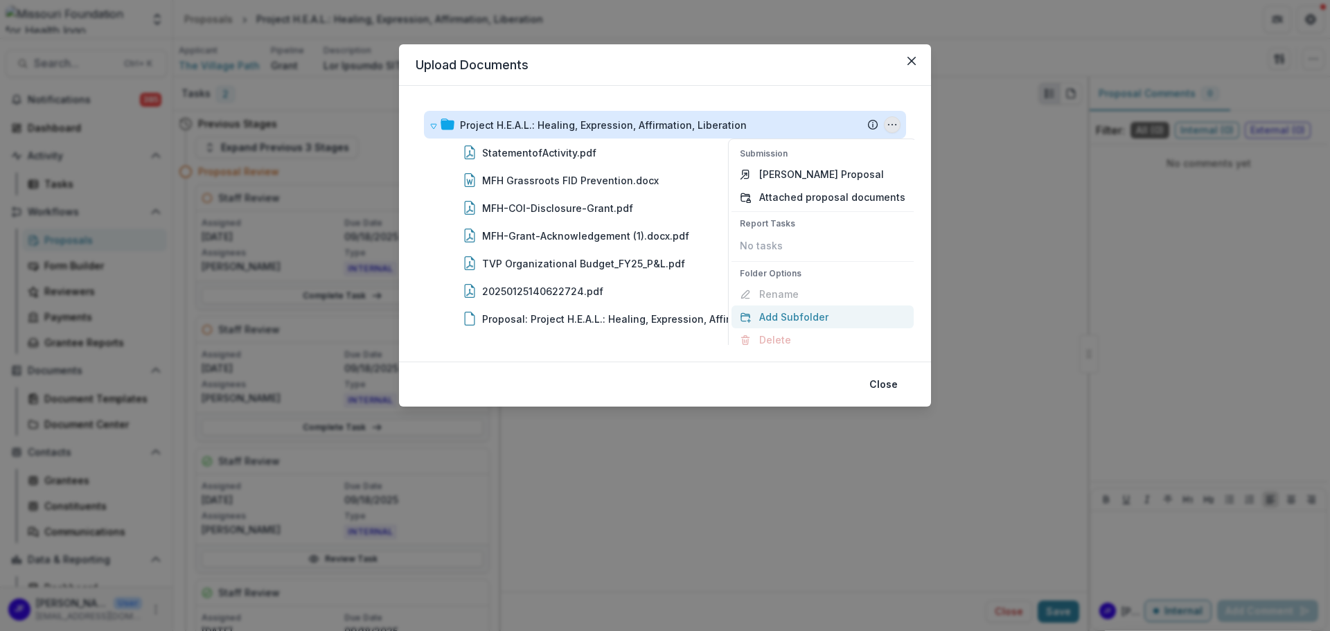
click at [779, 312] on button "Add Subfolder" at bounding box center [823, 317] width 182 height 23
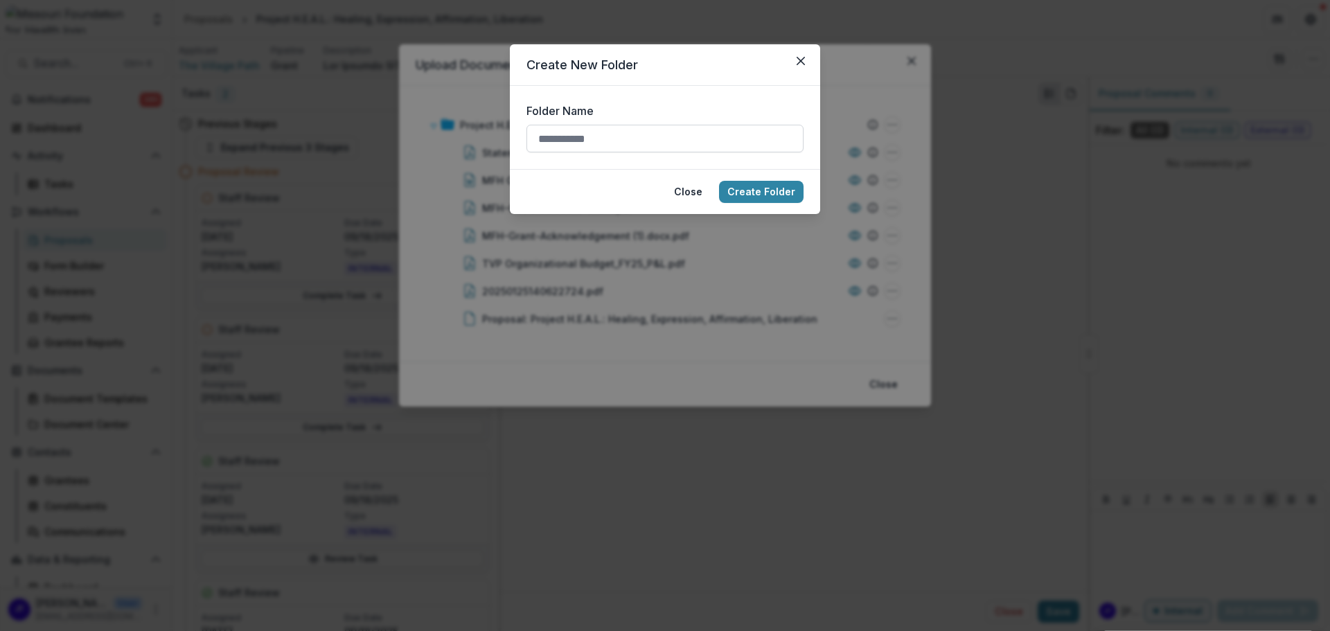
click at [576, 135] on input "Folder Name" at bounding box center [665, 139] width 277 height 28
type input "******"
click at [750, 188] on button "Create Folder" at bounding box center [761, 192] width 85 height 22
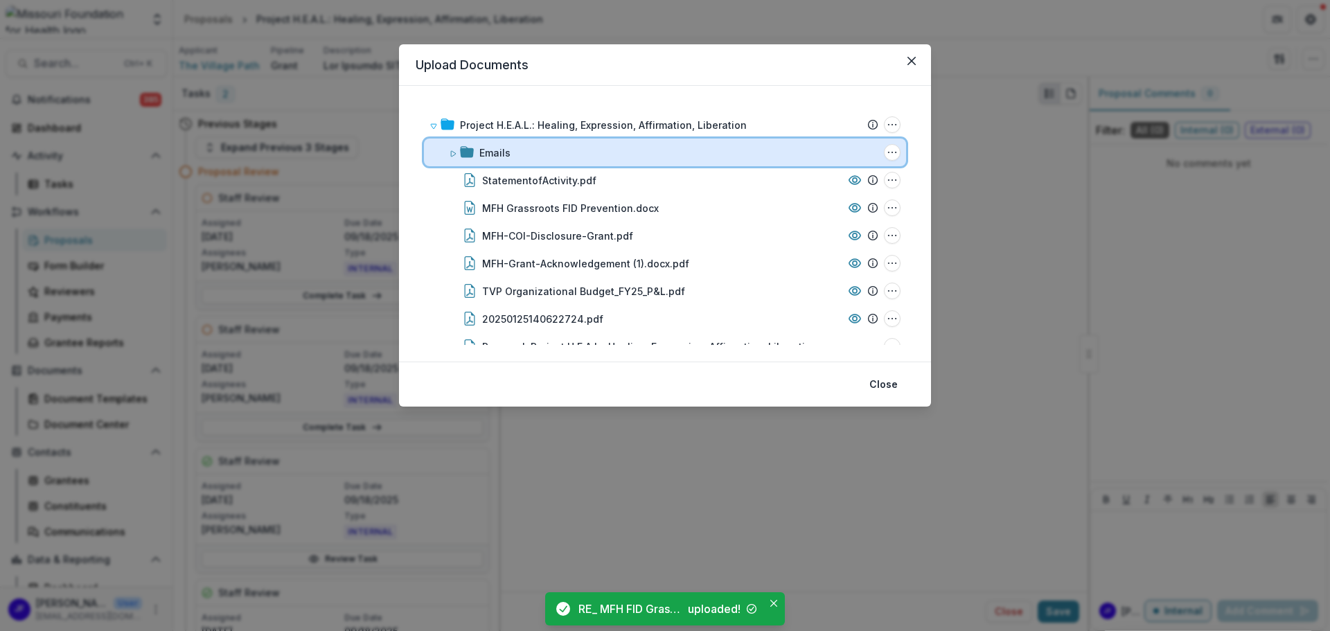
click at [453, 154] on icon at bounding box center [453, 154] width 8 height 8
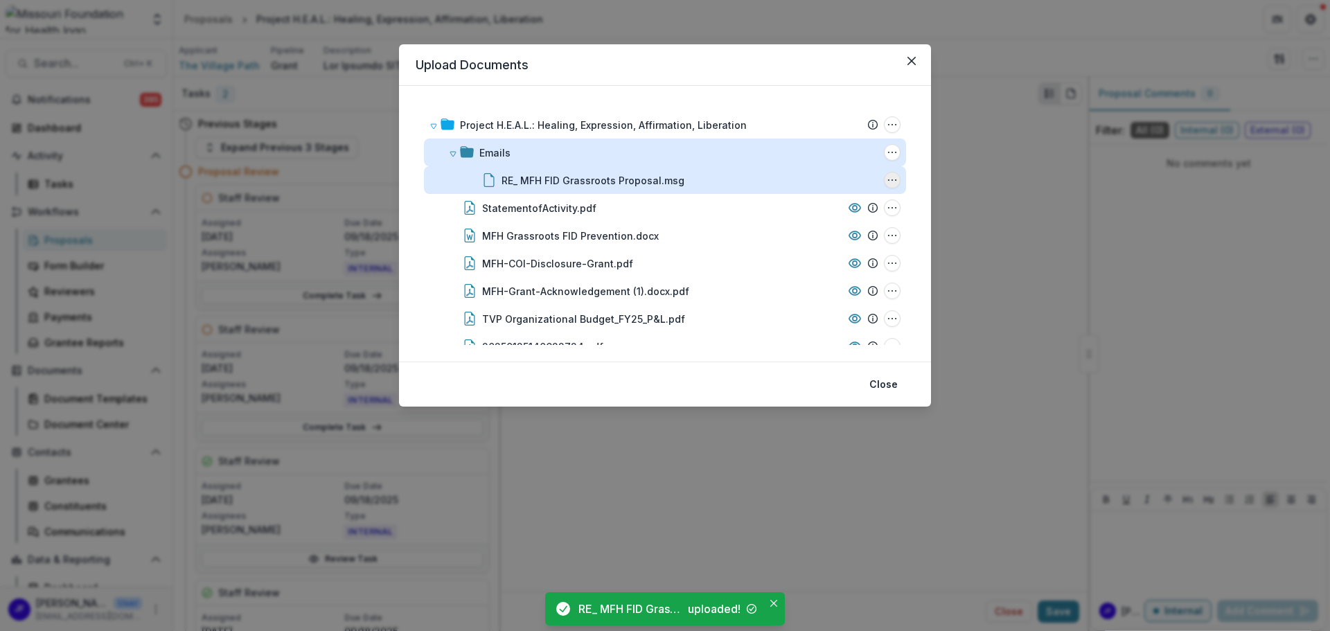
click at [892, 183] on icon "RE_ MFH FID Grassroots Proposal.msg Options" at bounding box center [892, 180] width 11 height 11
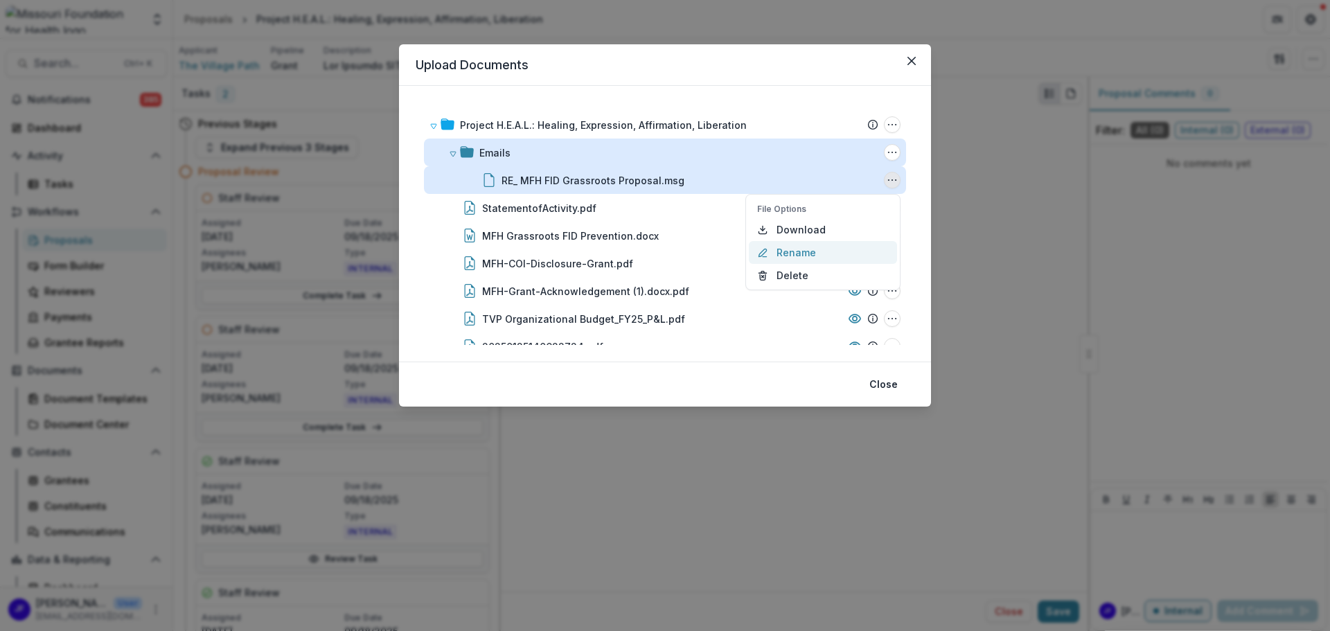
click at [833, 249] on button "Rename" at bounding box center [823, 252] width 148 height 23
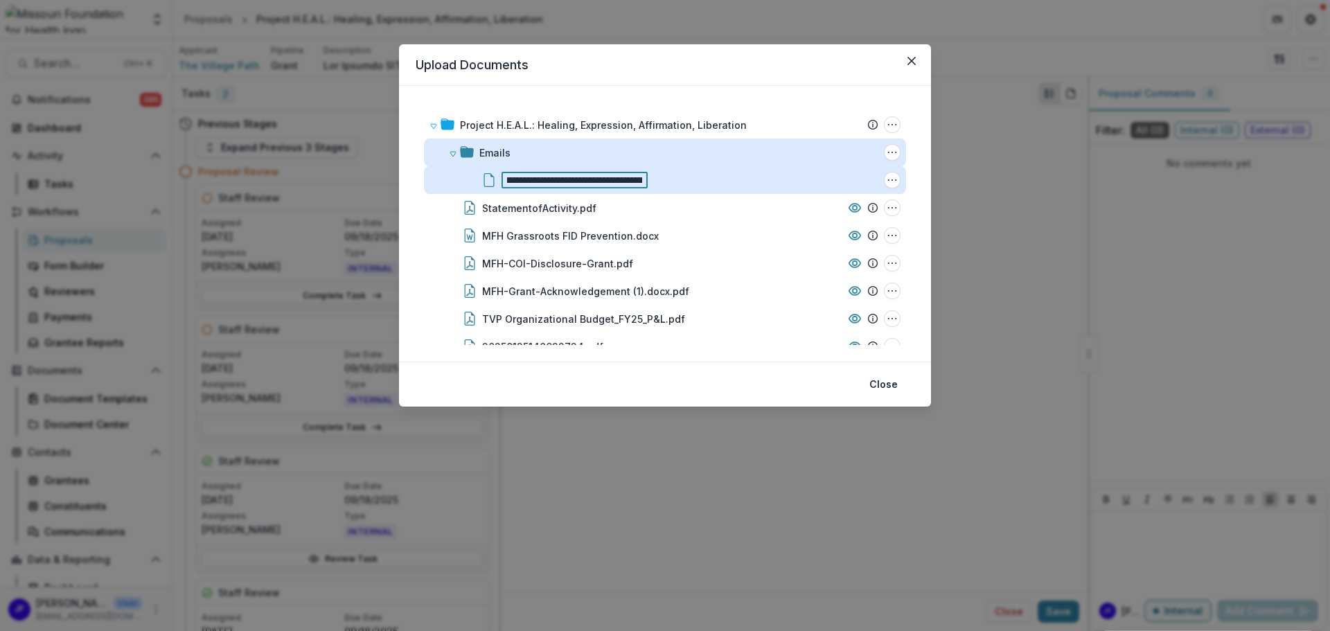
type input "**********"
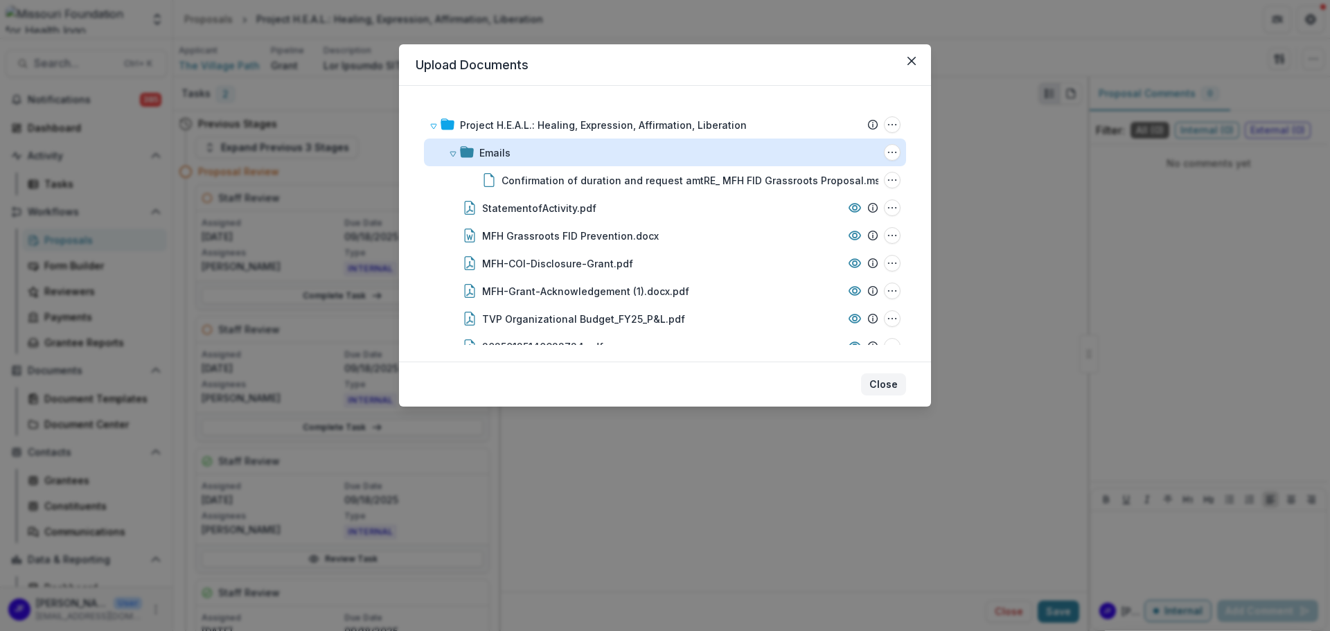
click at [890, 386] on button "Close" at bounding box center [883, 384] width 45 height 22
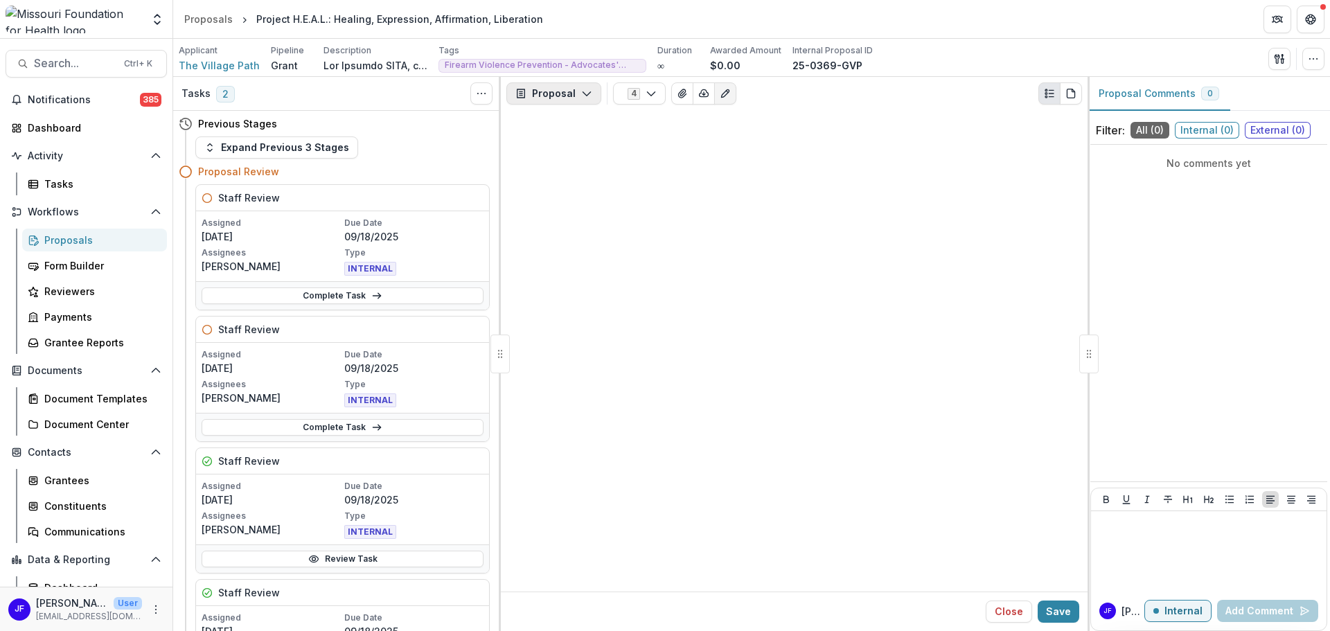
click at [577, 96] on button "Proposal" at bounding box center [553, 93] width 95 height 22
